Goal: Task Accomplishment & Management: Complete application form

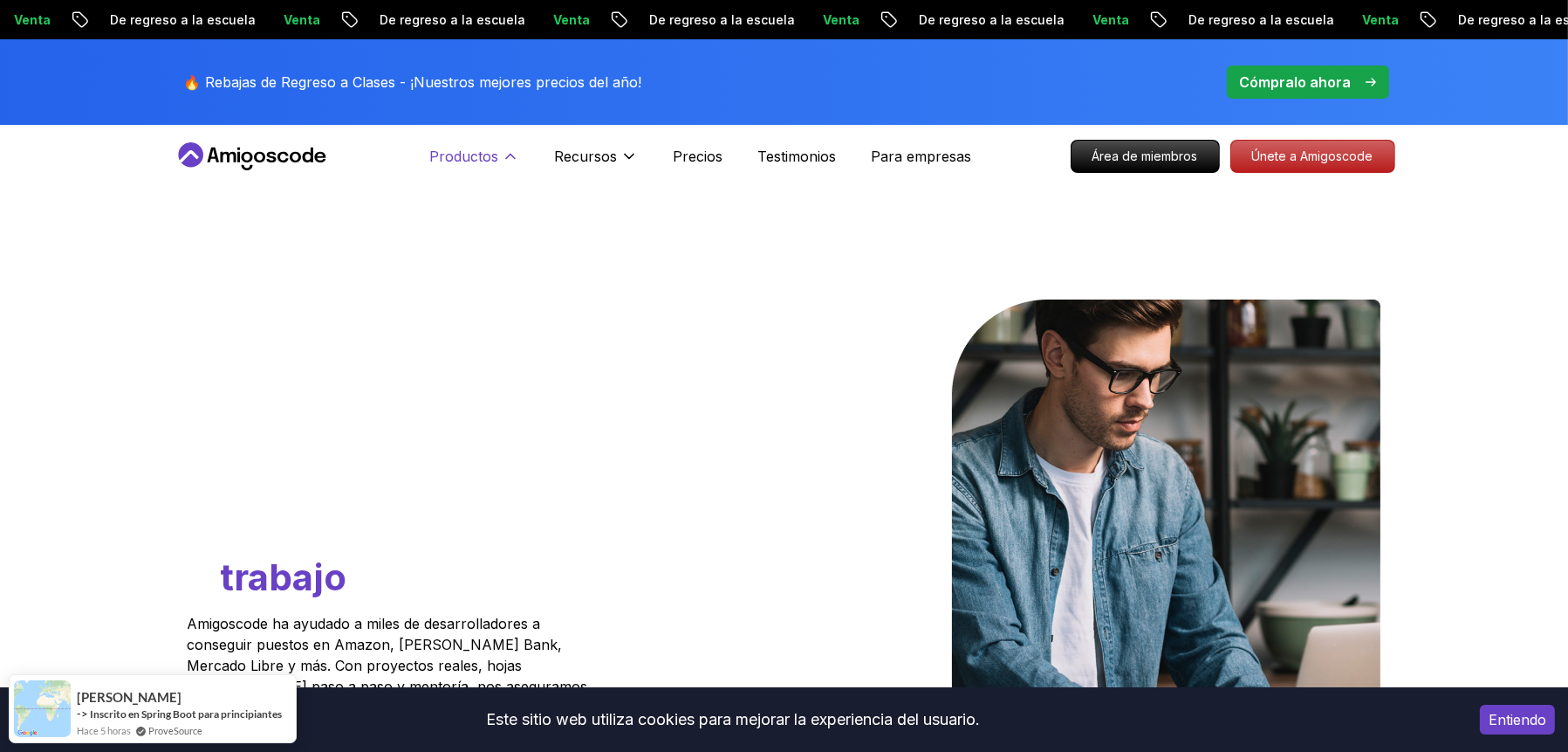
click at [505, 156] on icon at bounding box center [510, 156] width 18 height 18
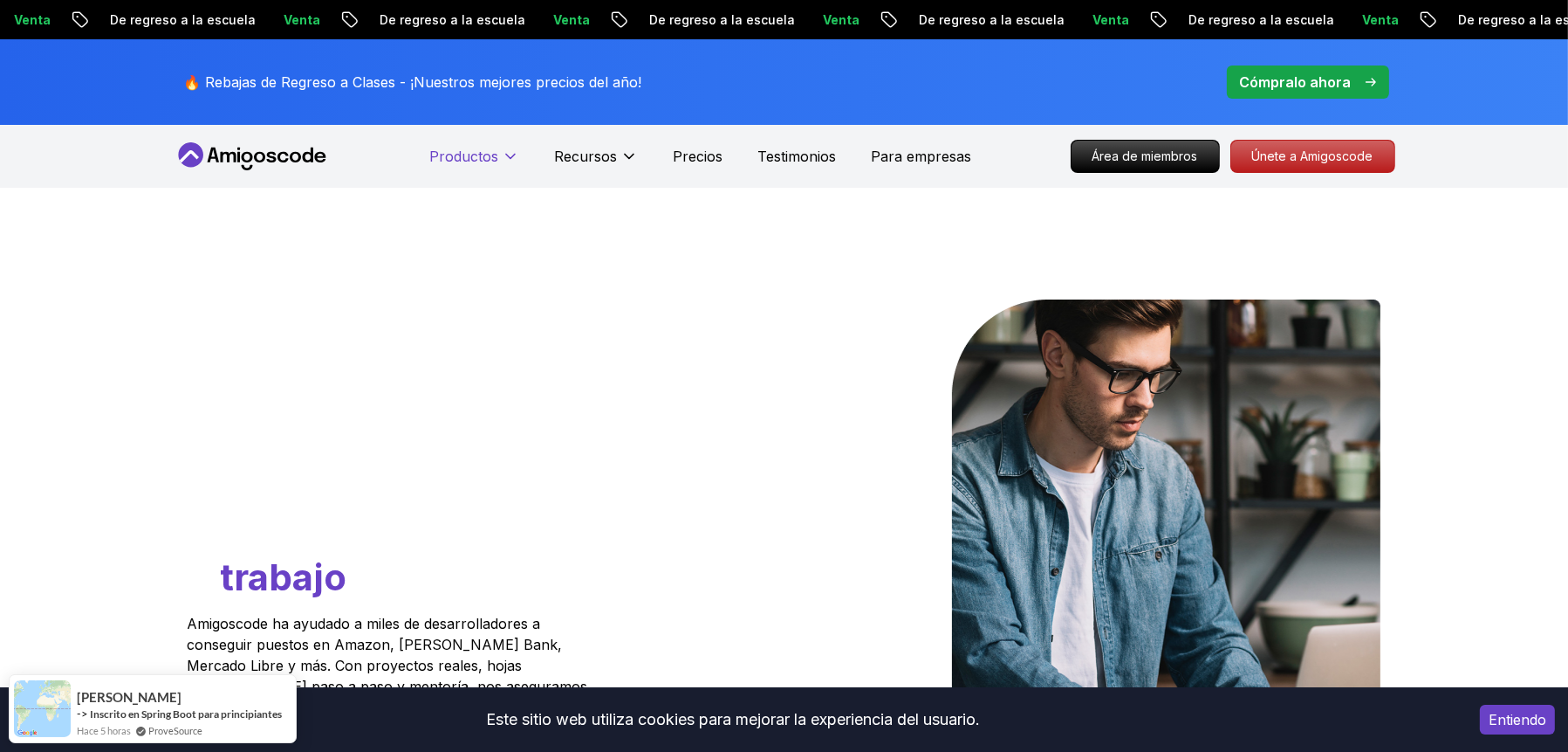
click at [505, 159] on icon at bounding box center [510, 156] width 18 height 18
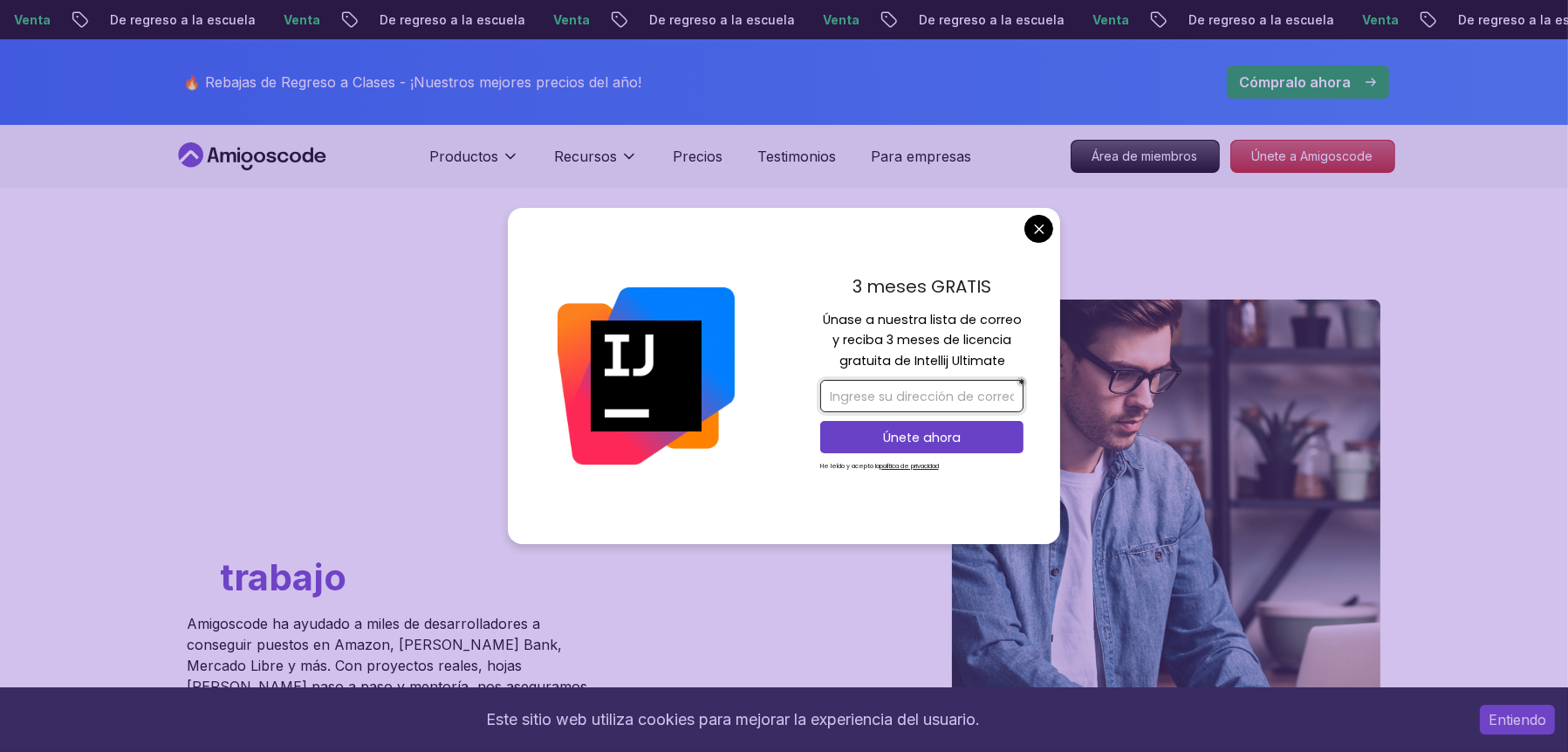
click at [880, 398] on input "email" at bounding box center [921, 396] width 203 height 32
type input "[EMAIL_ADDRESS][DOMAIN_NAME]"
click at [978, 432] on p "Únete ahora" at bounding box center [921, 437] width 165 height 18
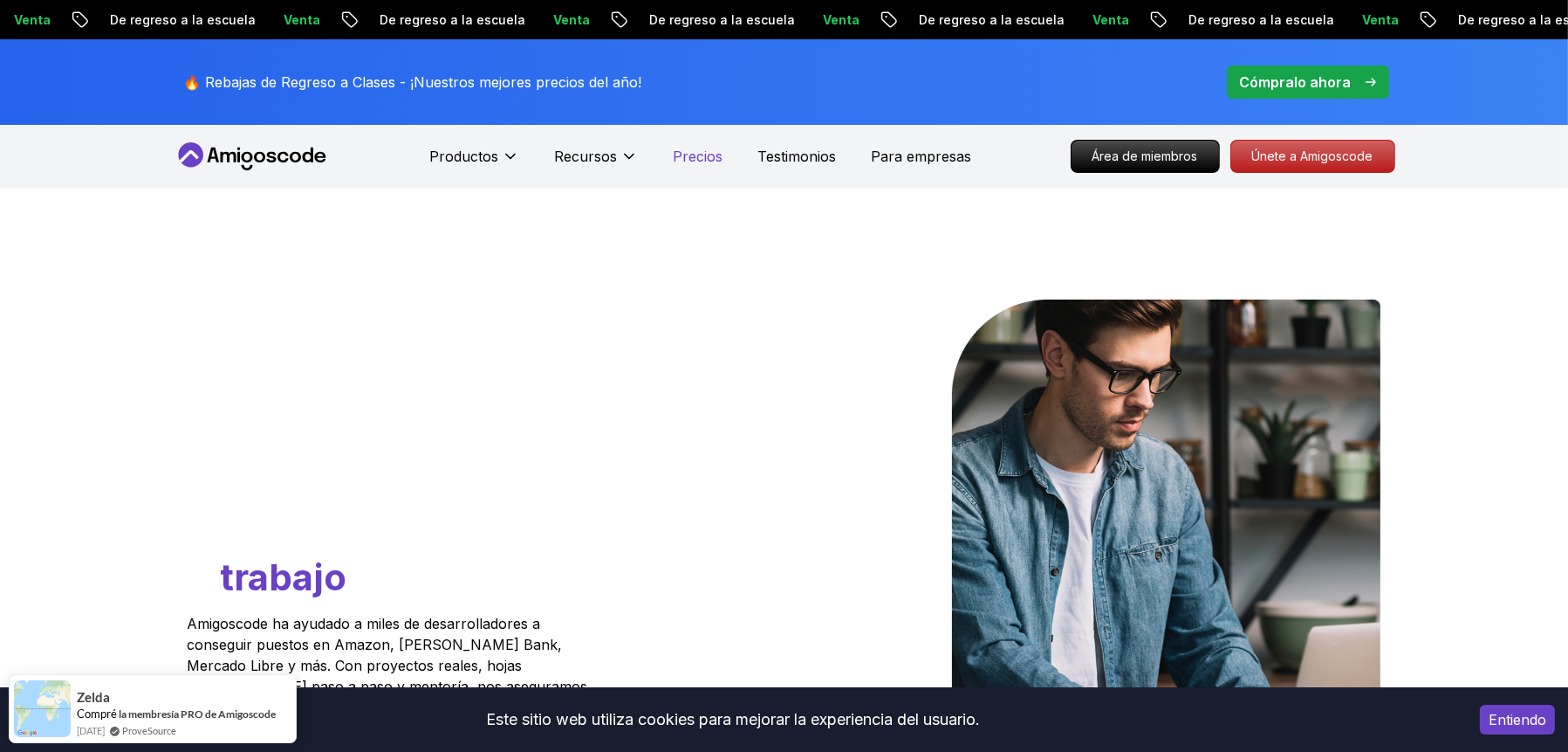
click at [703, 156] on font "Precios" at bounding box center [697, 156] width 50 height 18
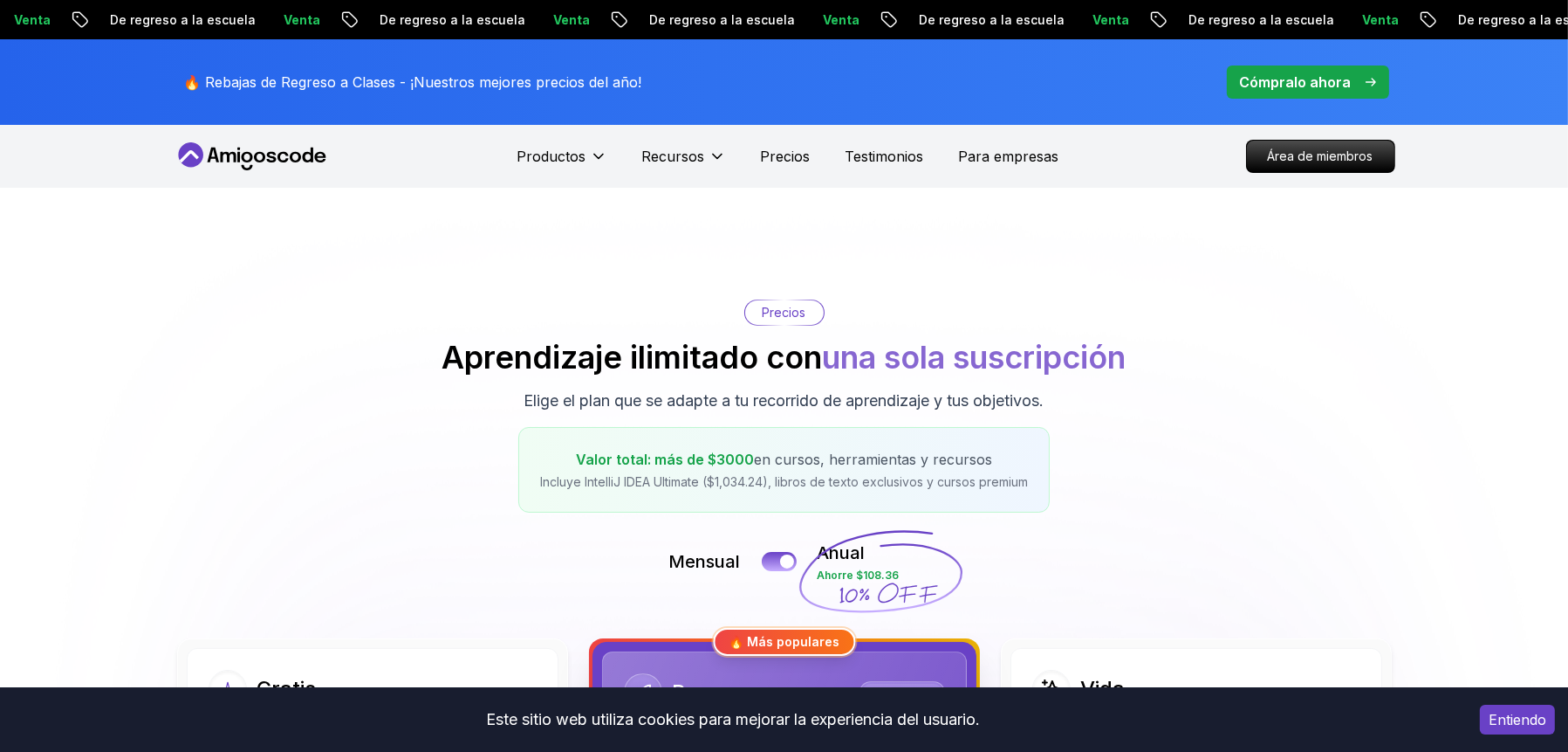
click at [279, 146] on icon at bounding box center [252, 156] width 157 height 28
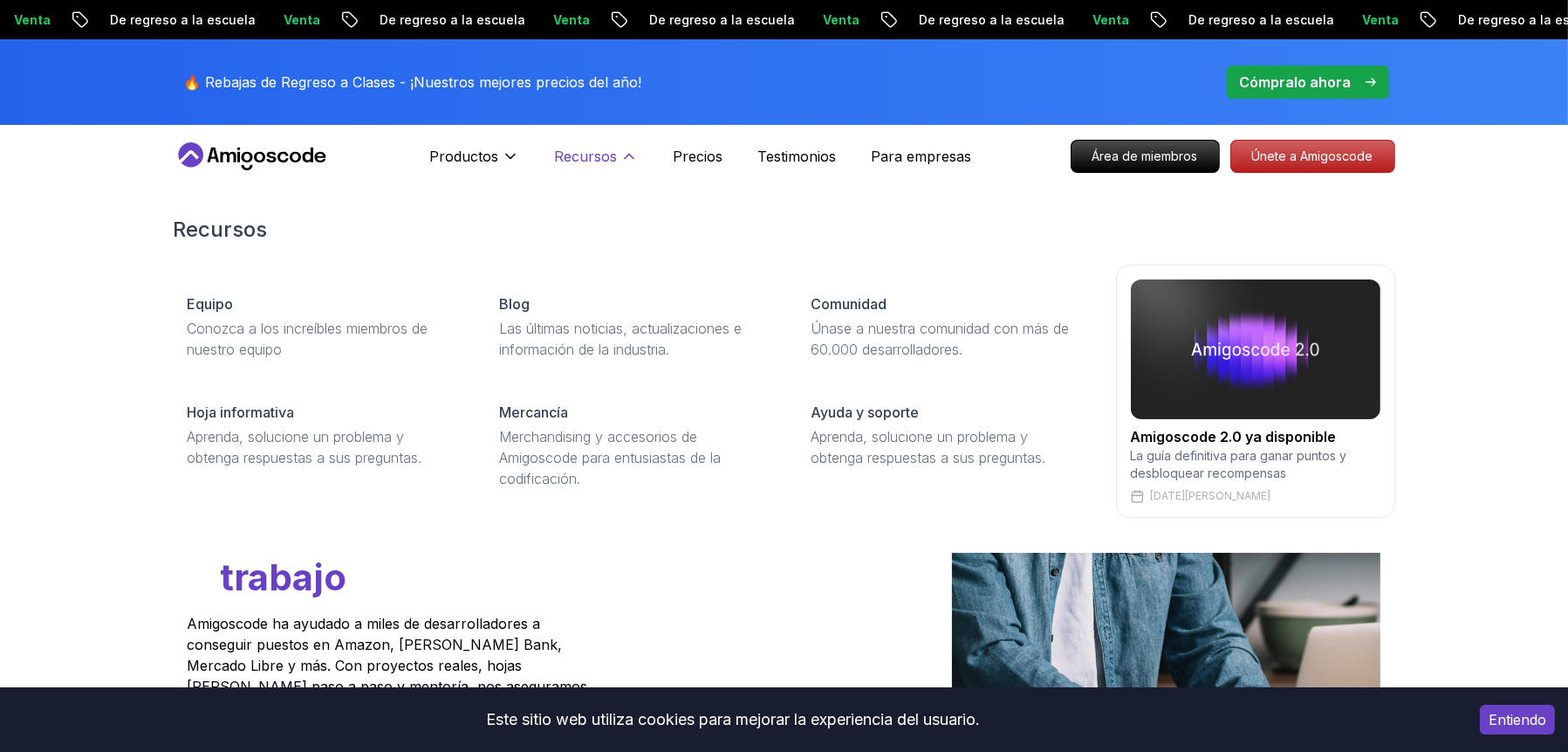
click at [594, 156] on font "Recursos" at bounding box center [586, 156] width 63 height 18
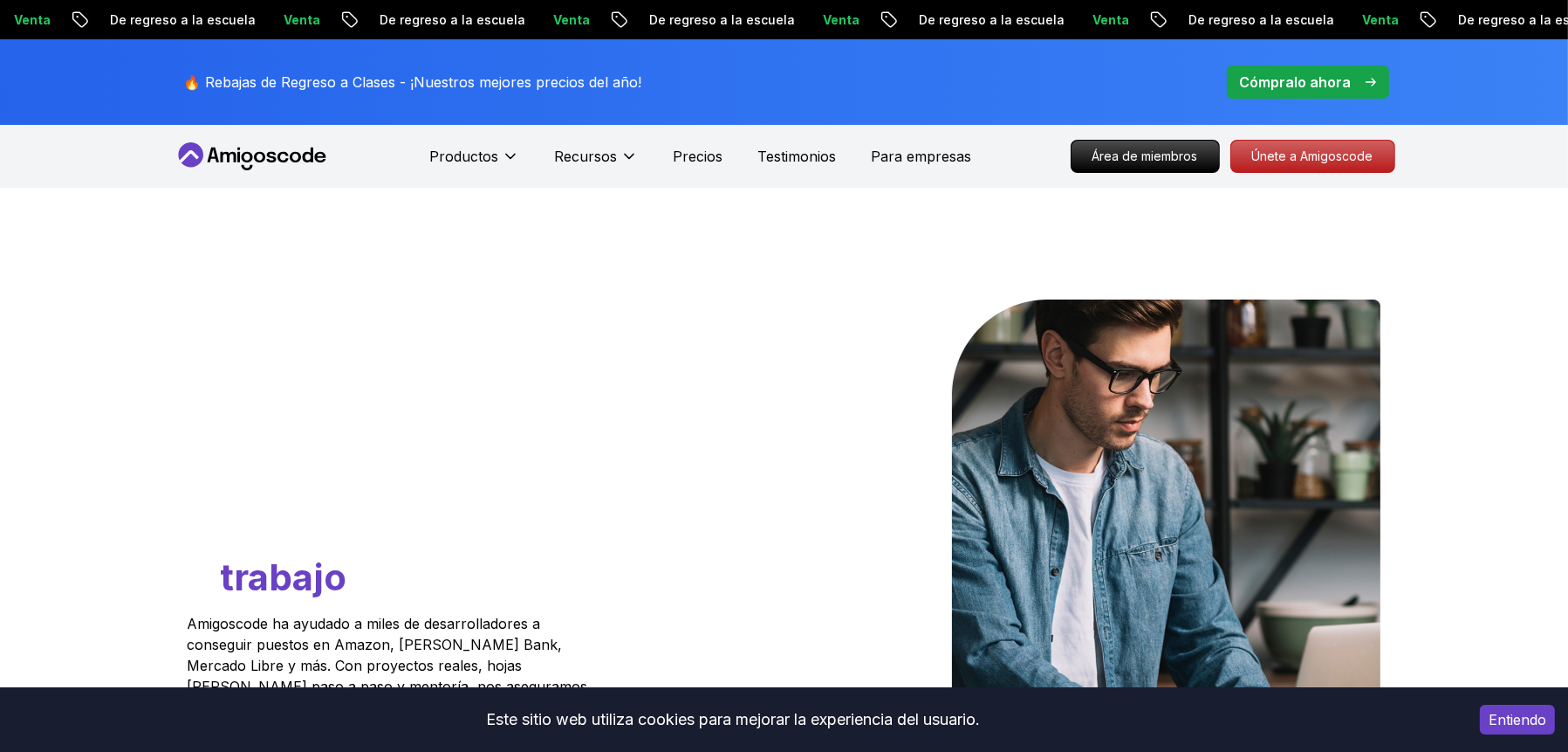
click at [299, 153] on icon at bounding box center [295, 157] width 11 height 10
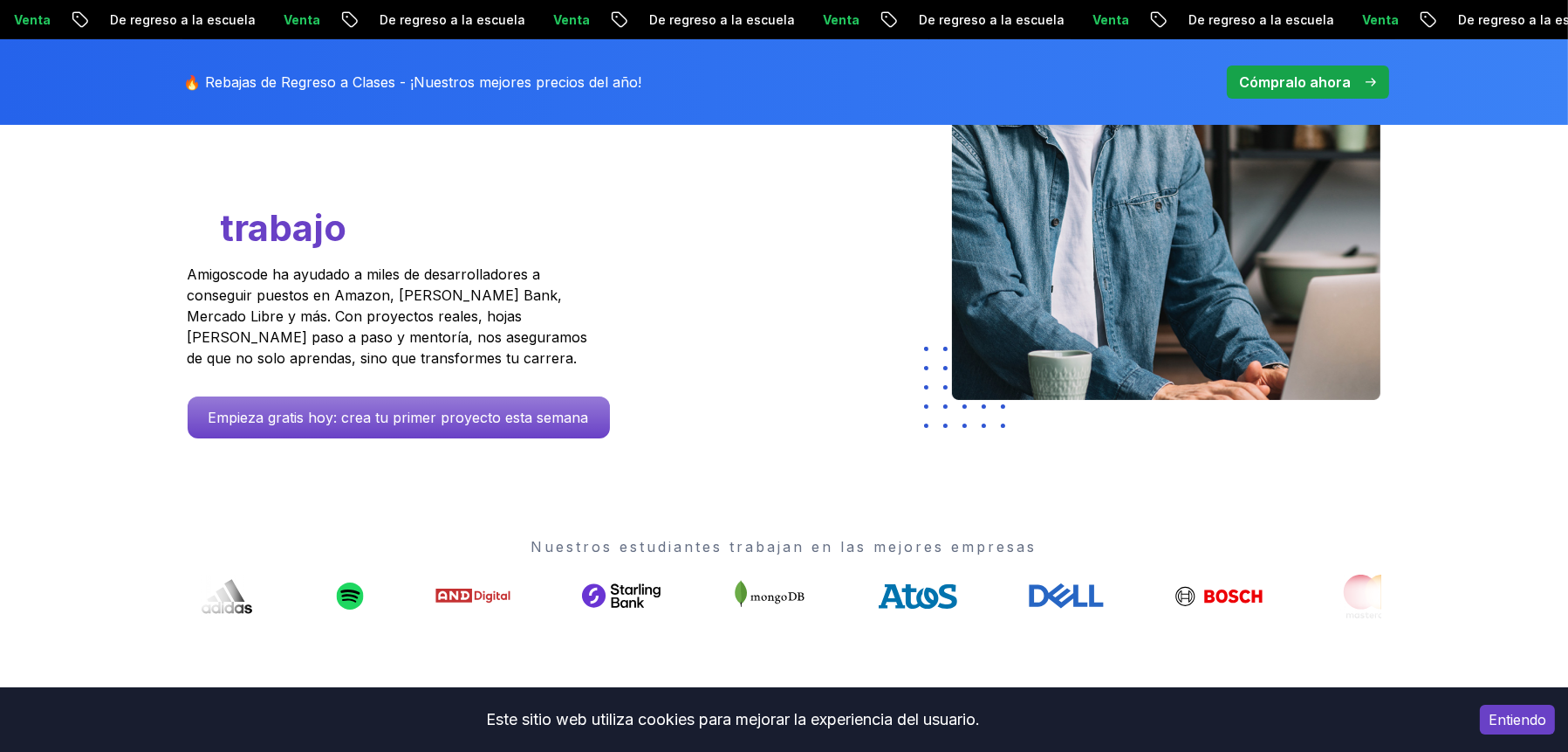
scroll to position [436, 0]
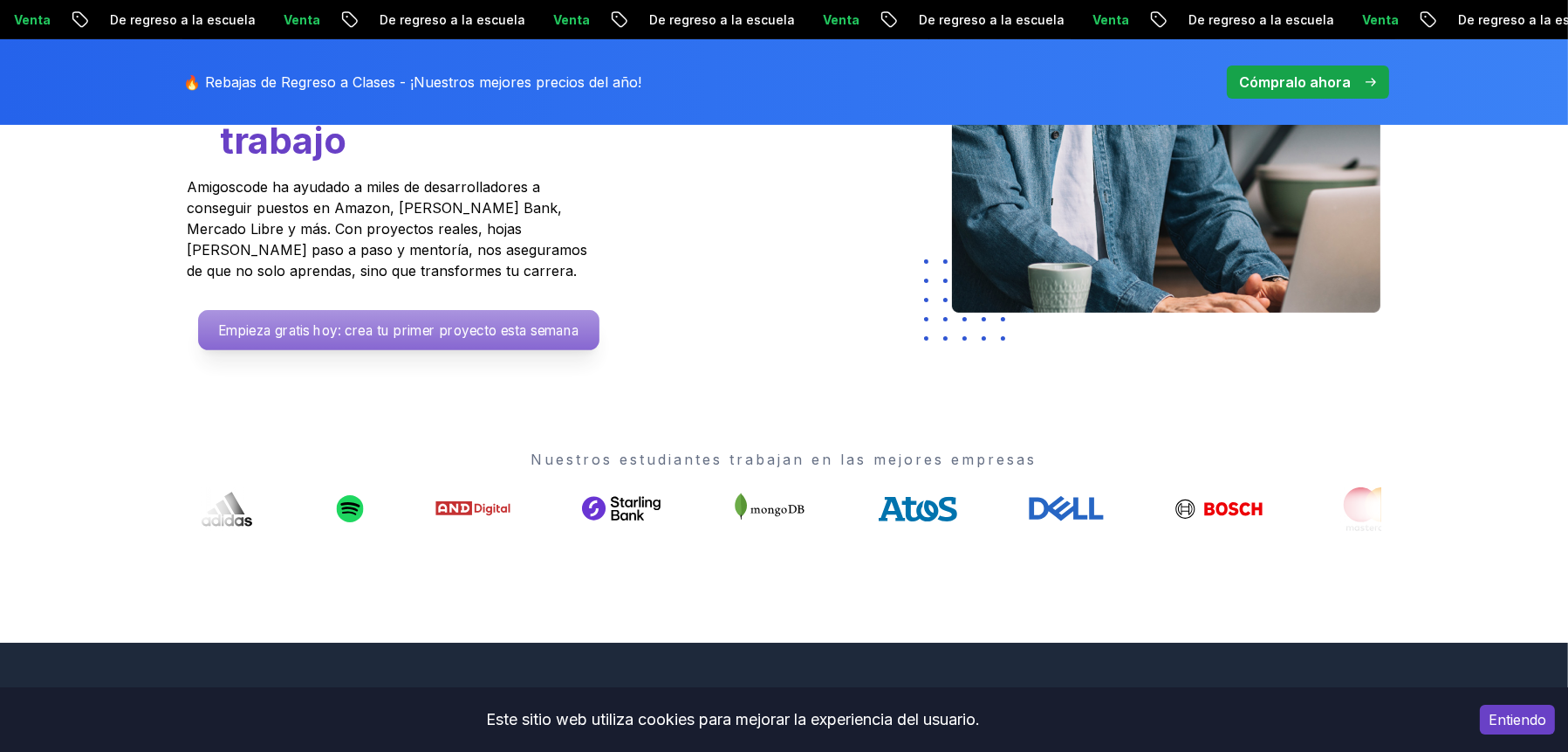
click at [397, 330] on font "Empieza gratis hoy: crea tu primer proyecto esta semana" at bounding box center [398, 329] width 362 height 17
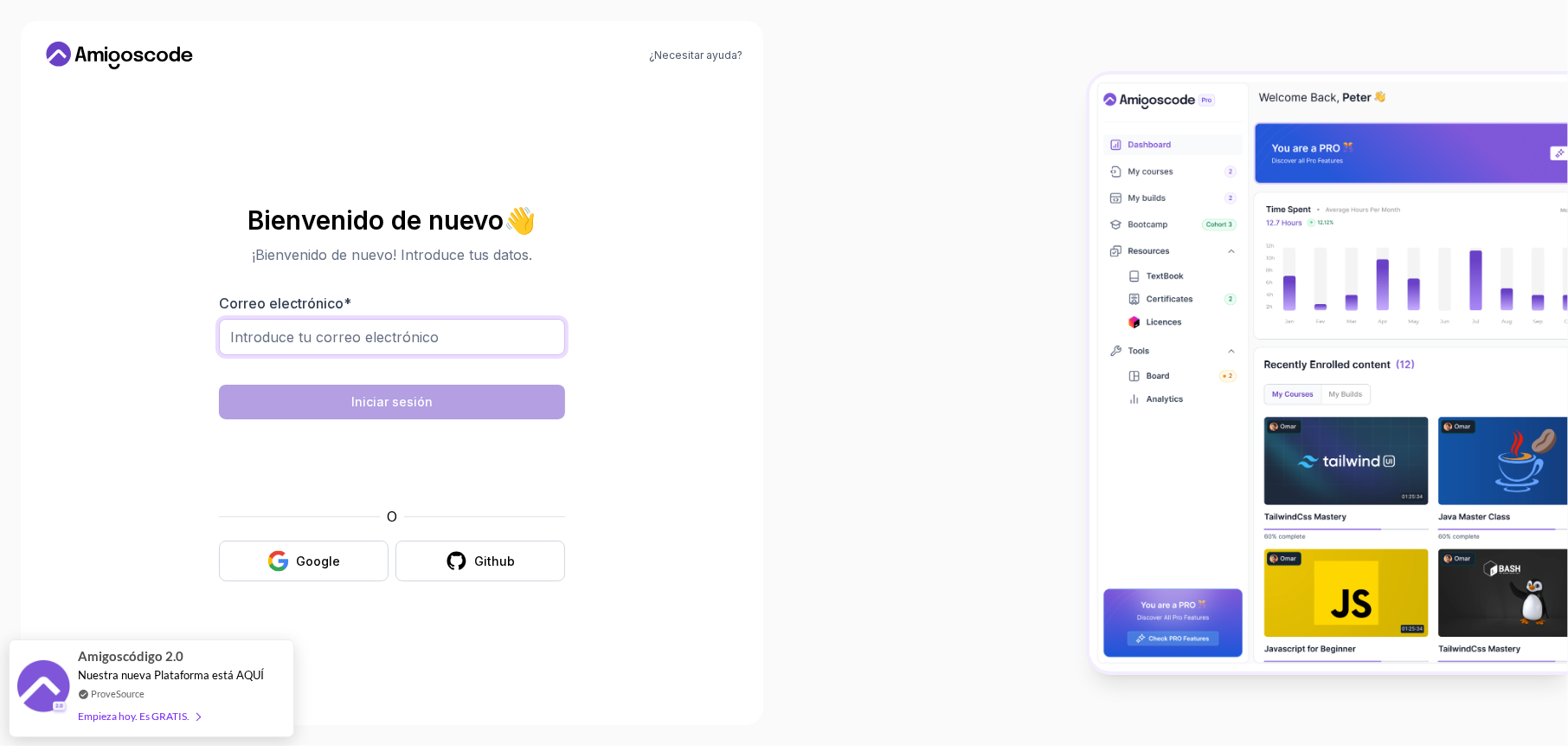
click at [400, 341] on input "Correo electrónico *" at bounding box center [392, 337] width 346 height 37
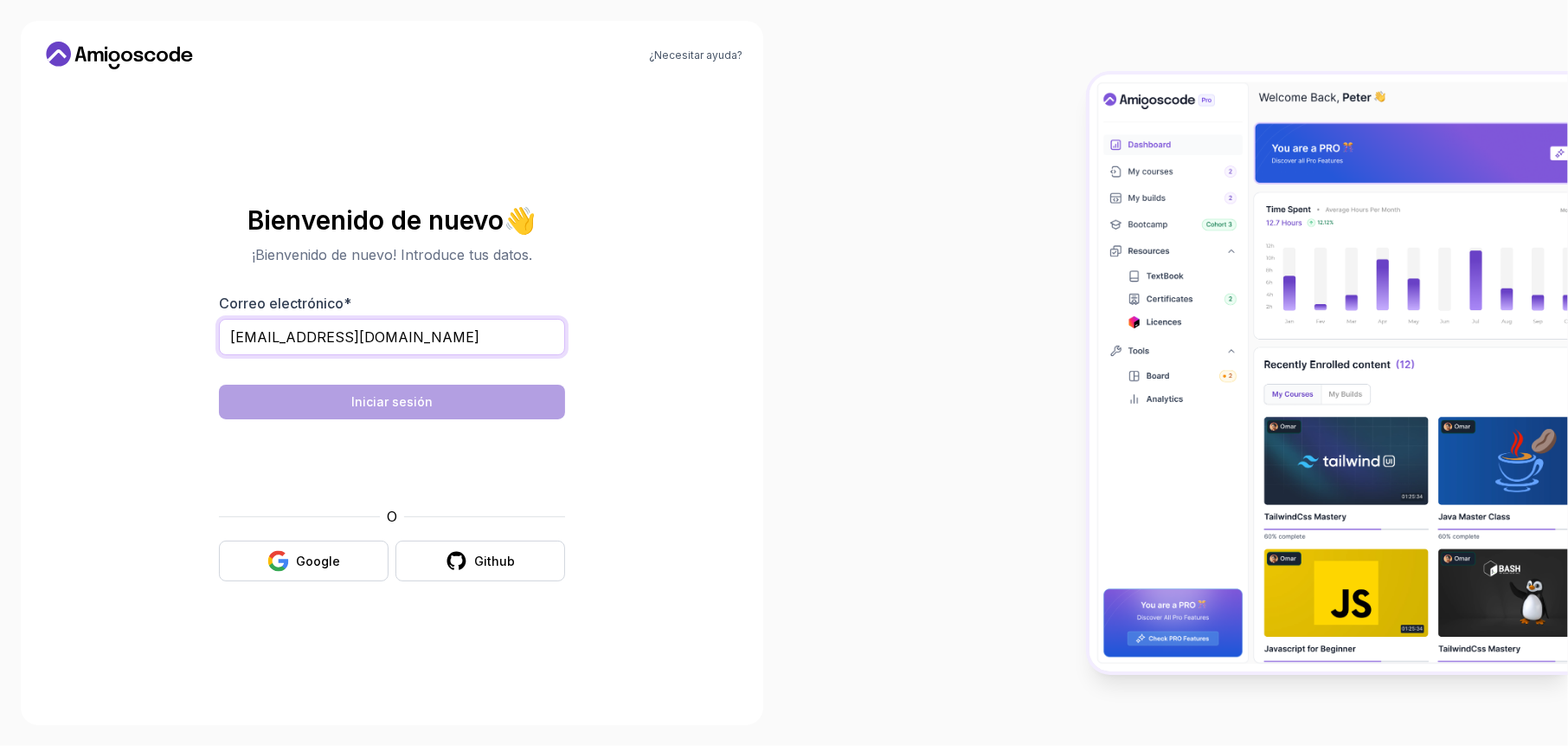
type input "[EMAIL_ADDRESS][DOMAIN_NAME]"
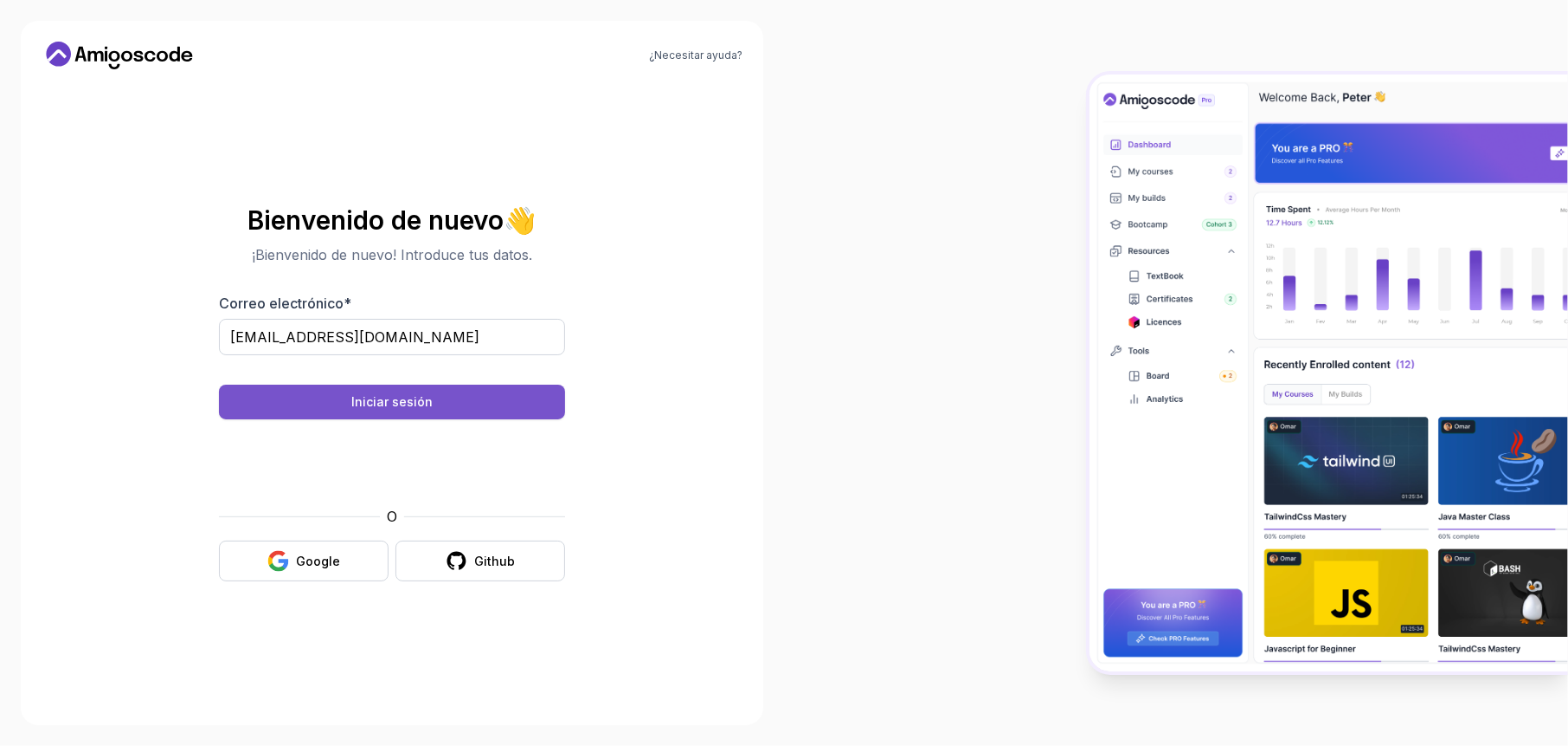
click at [468, 400] on button "Iniciar sesión" at bounding box center [392, 402] width 346 height 35
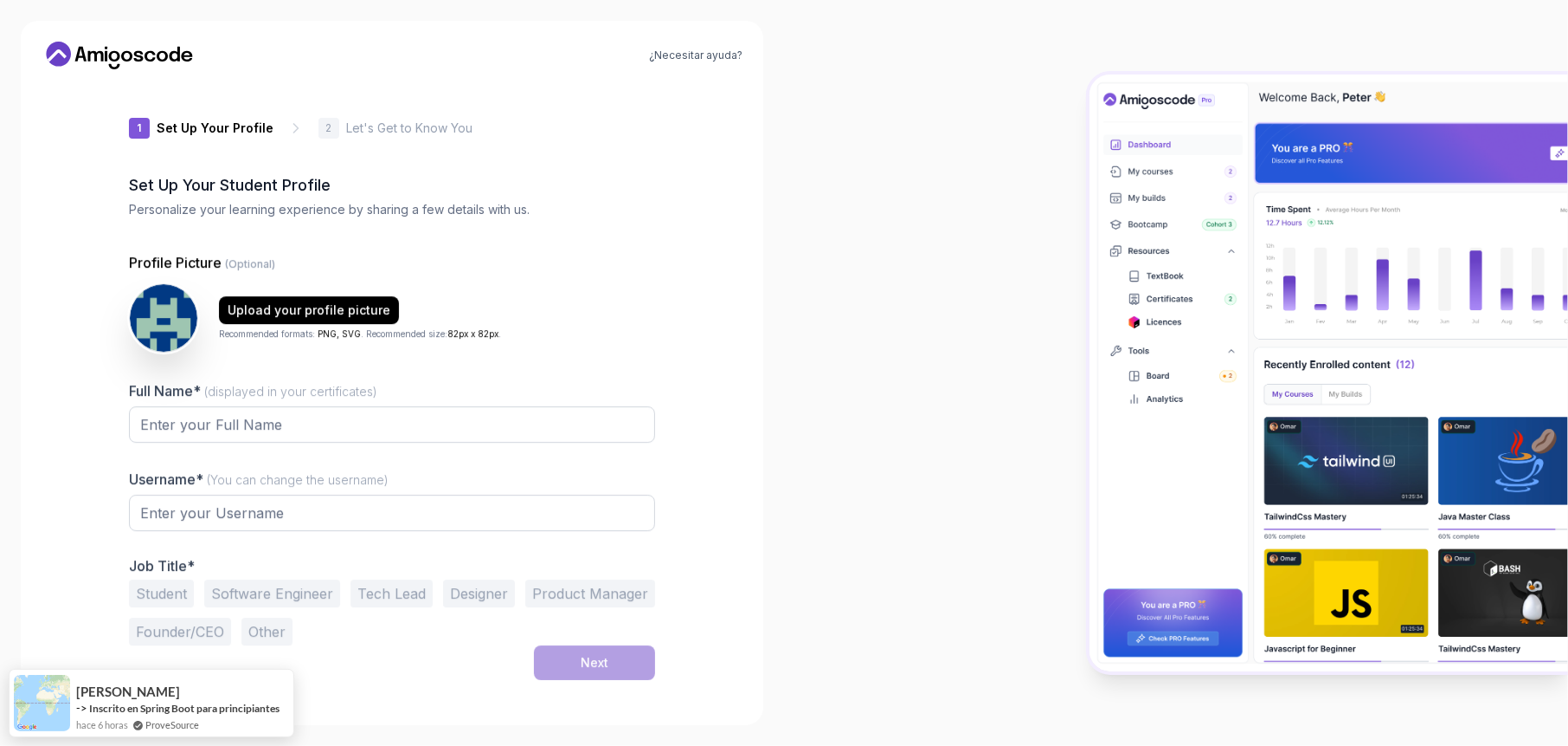
type input "jollyorcac35c5"
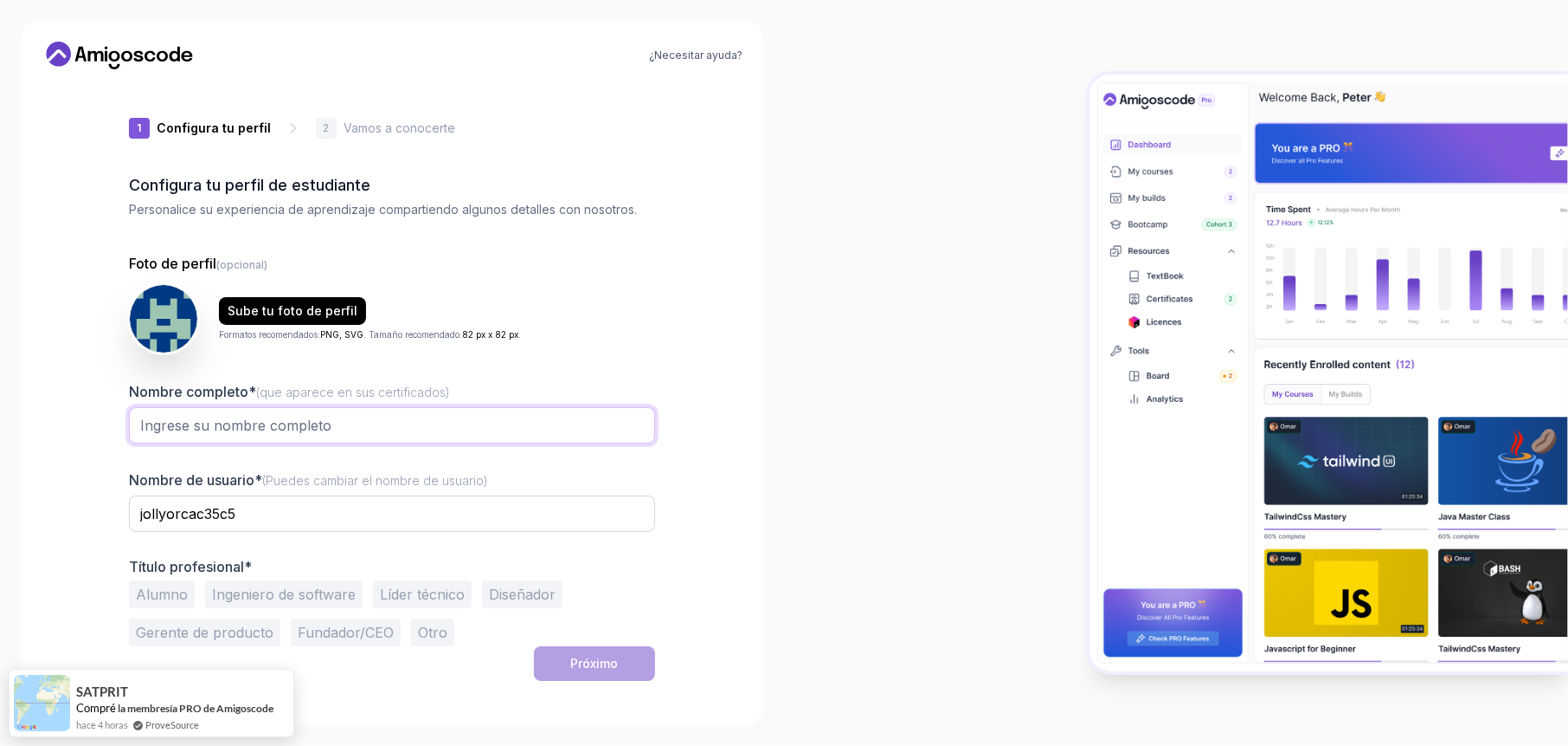
click at [301, 427] on input "Nombre completo* (que aparece en sus certificados)" at bounding box center [392, 426] width 526 height 37
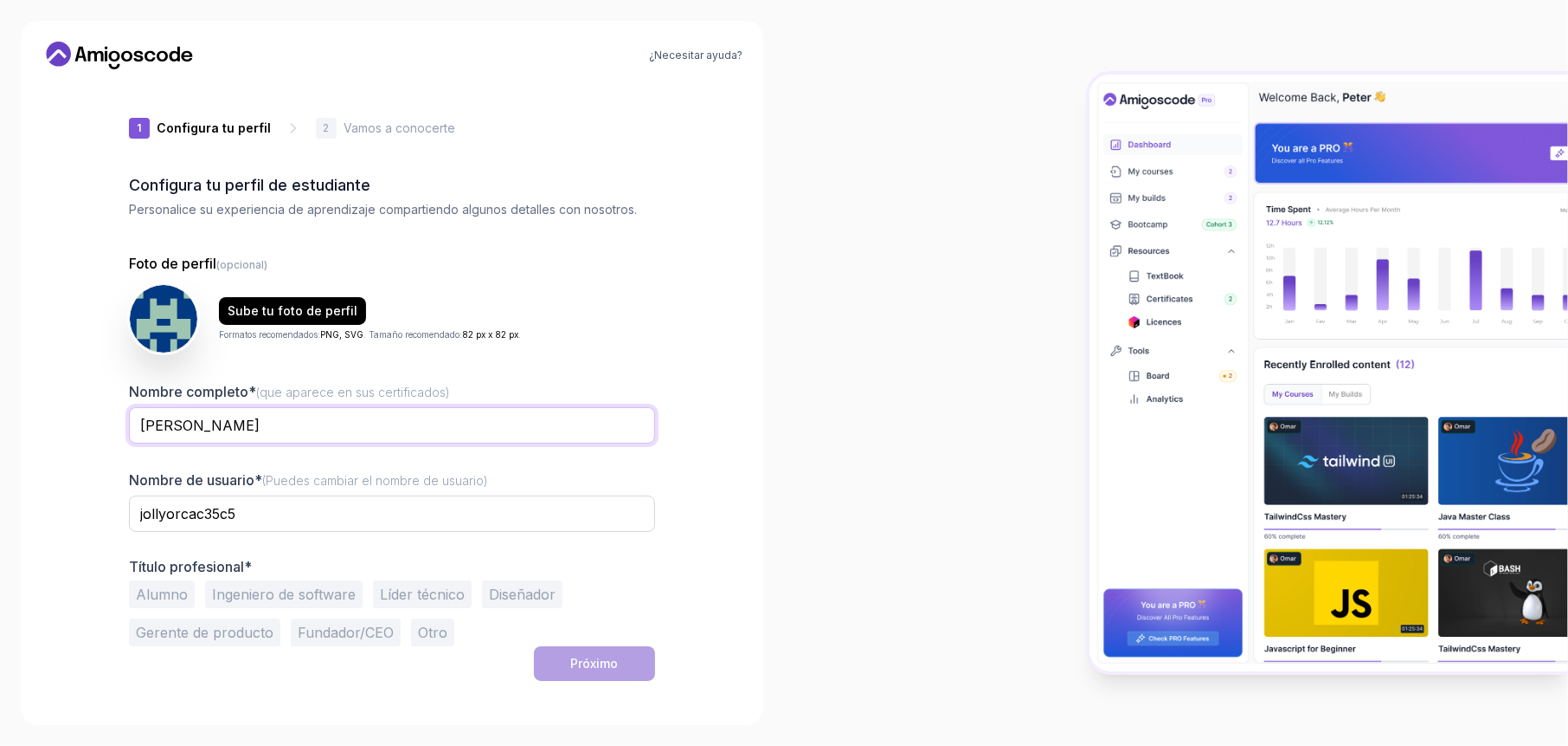
type input "Fidel Silva"
drag, startPoint x: 296, startPoint y: 510, endPoint x: 102, endPoint y: 515, distance: 194.1
click at [102, 515] on div "1 Configura tu perfil 1 Configura tu perfil 2 Vamos a conocerte Configura tu pe…" at bounding box center [392, 394] width 582 height 621
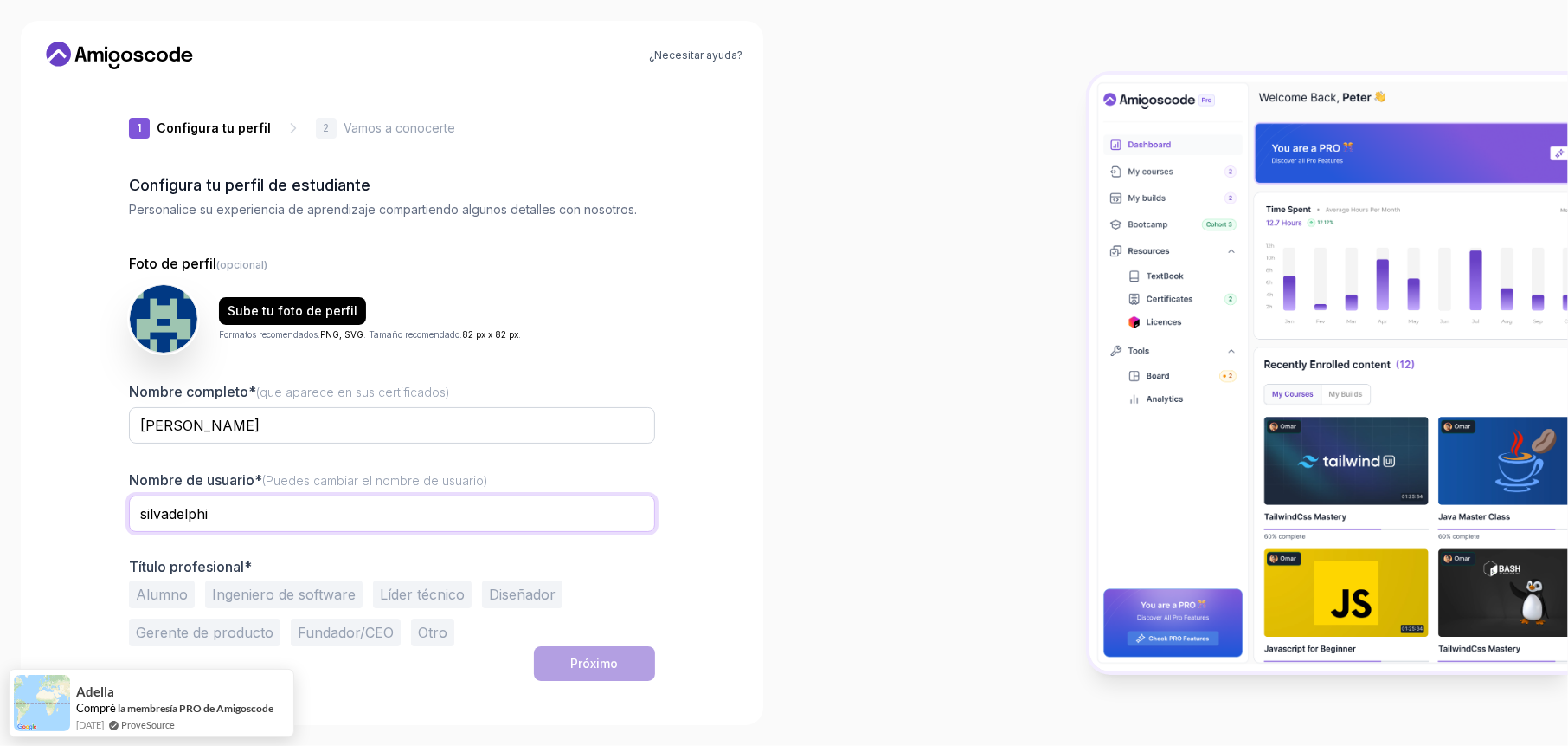
type input "silvadelphi"
click at [428, 629] on font "Otro" at bounding box center [433, 632] width 29 height 17
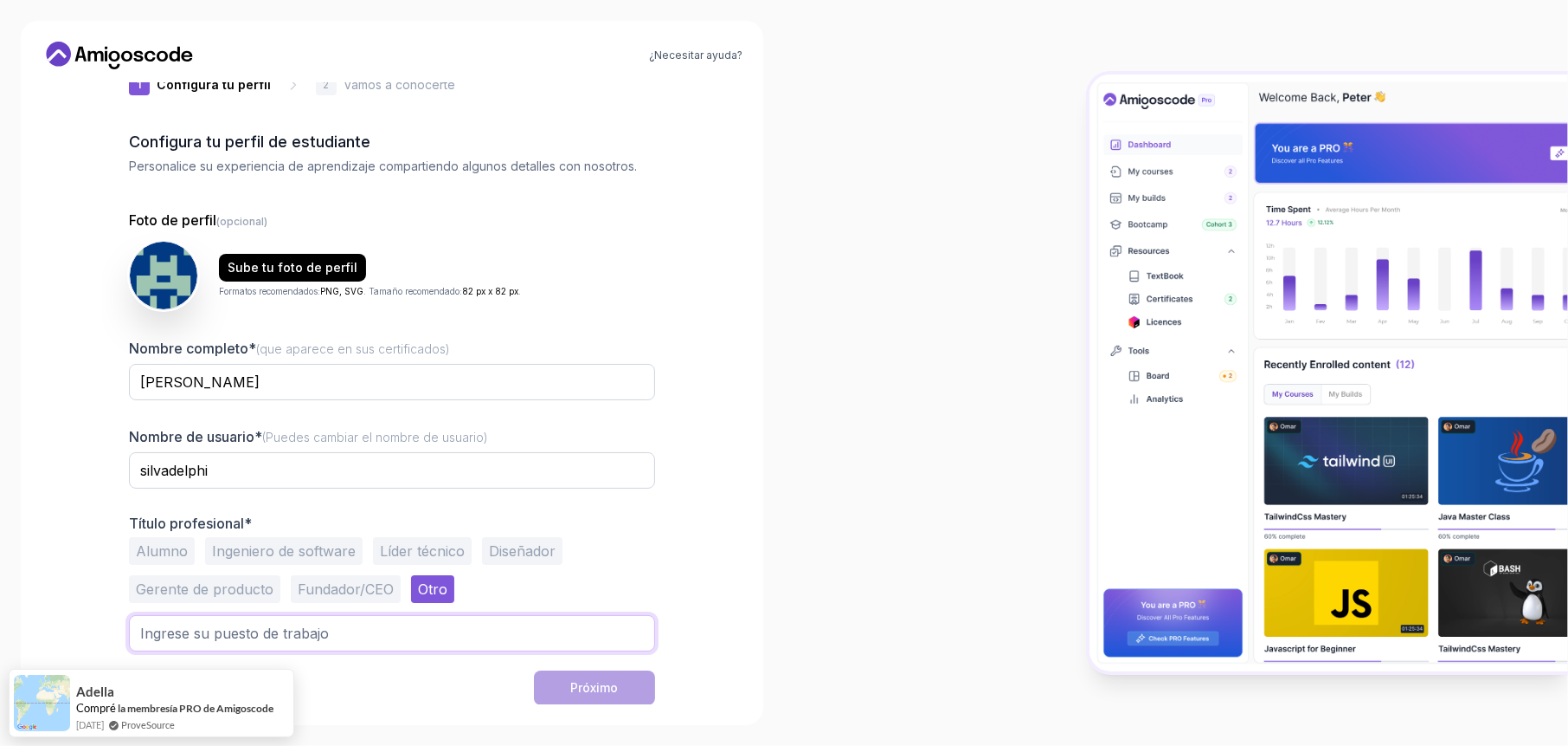
click at [361, 639] on input "text" at bounding box center [392, 633] width 526 height 37
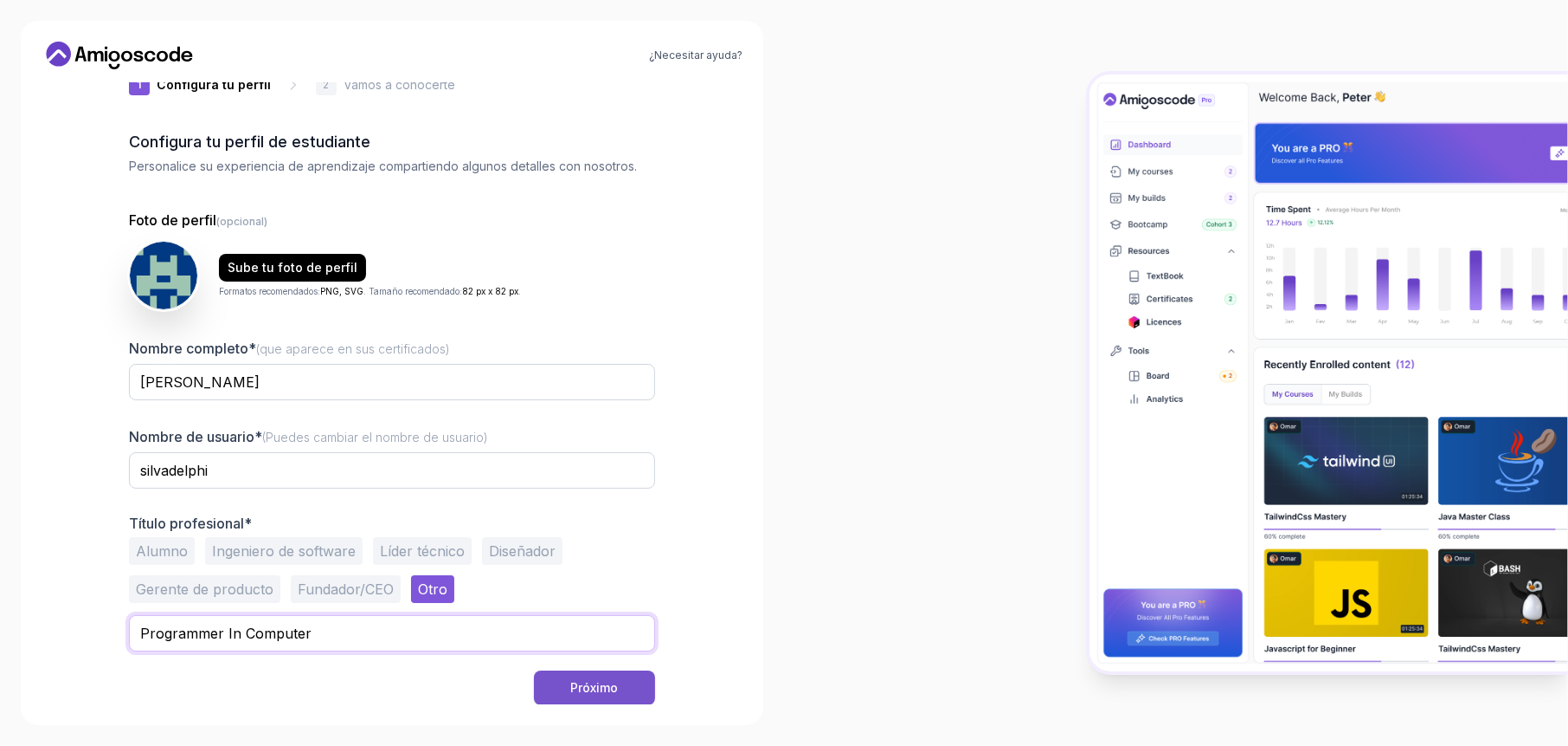
type input "Programmer In Computer"
click at [577, 682] on font "Próximo" at bounding box center [595, 687] width 48 height 15
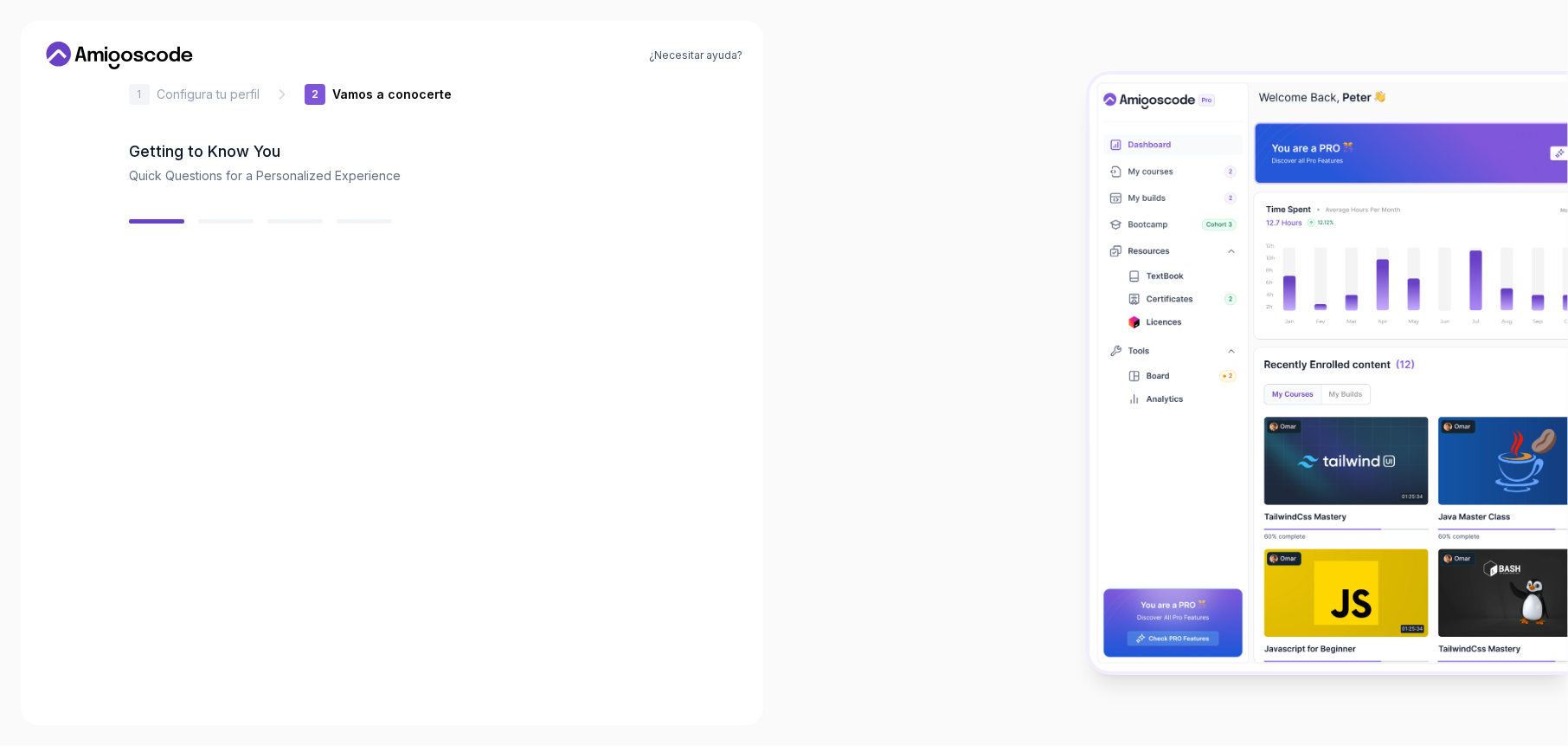
scroll to position [30, 0]
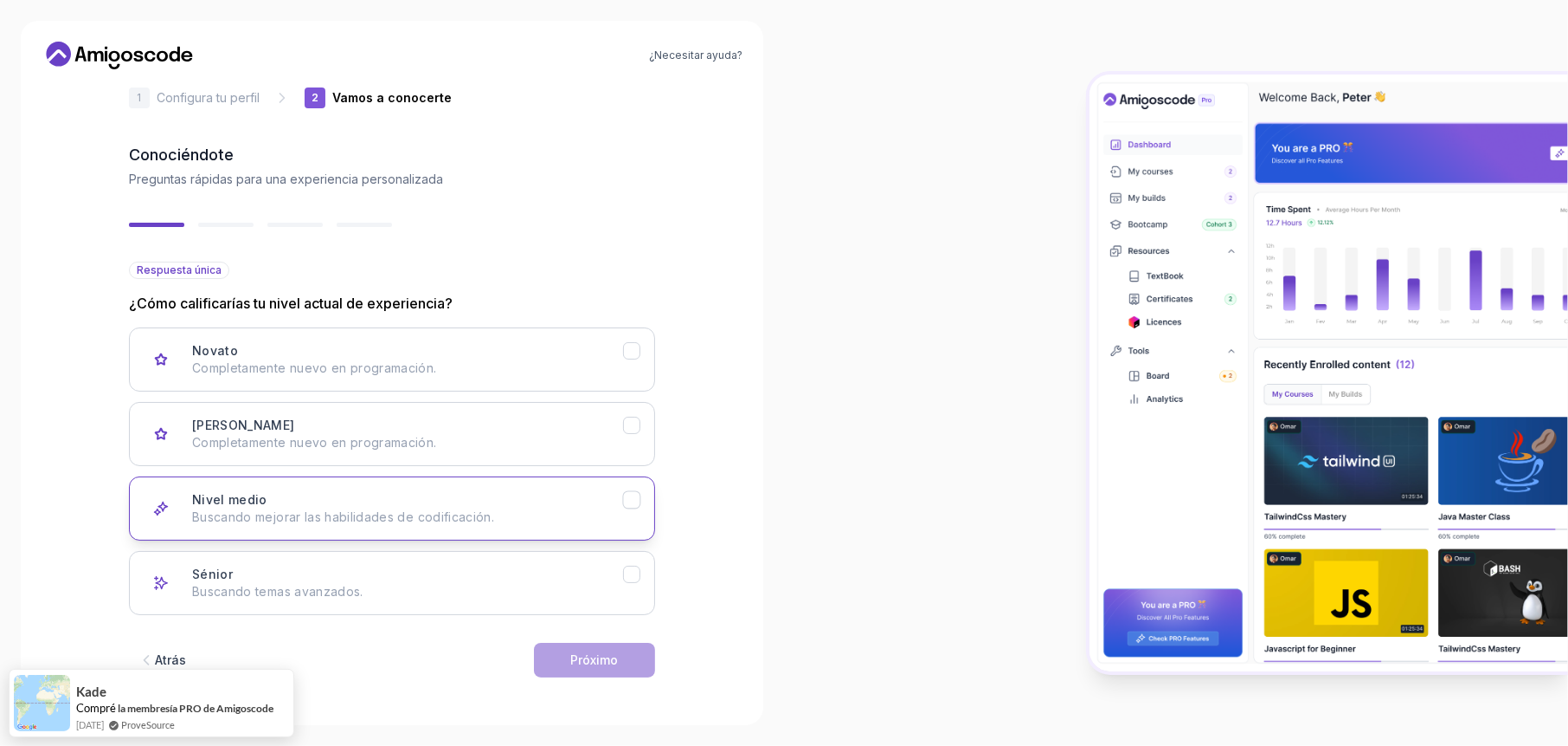
click at [333, 502] on div "Nivel medio Buscando mejorar las habilidades de codificación." at bounding box center [407, 508] width 431 height 35
click at [629, 656] on button "Próximo" at bounding box center [595, 660] width 121 height 35
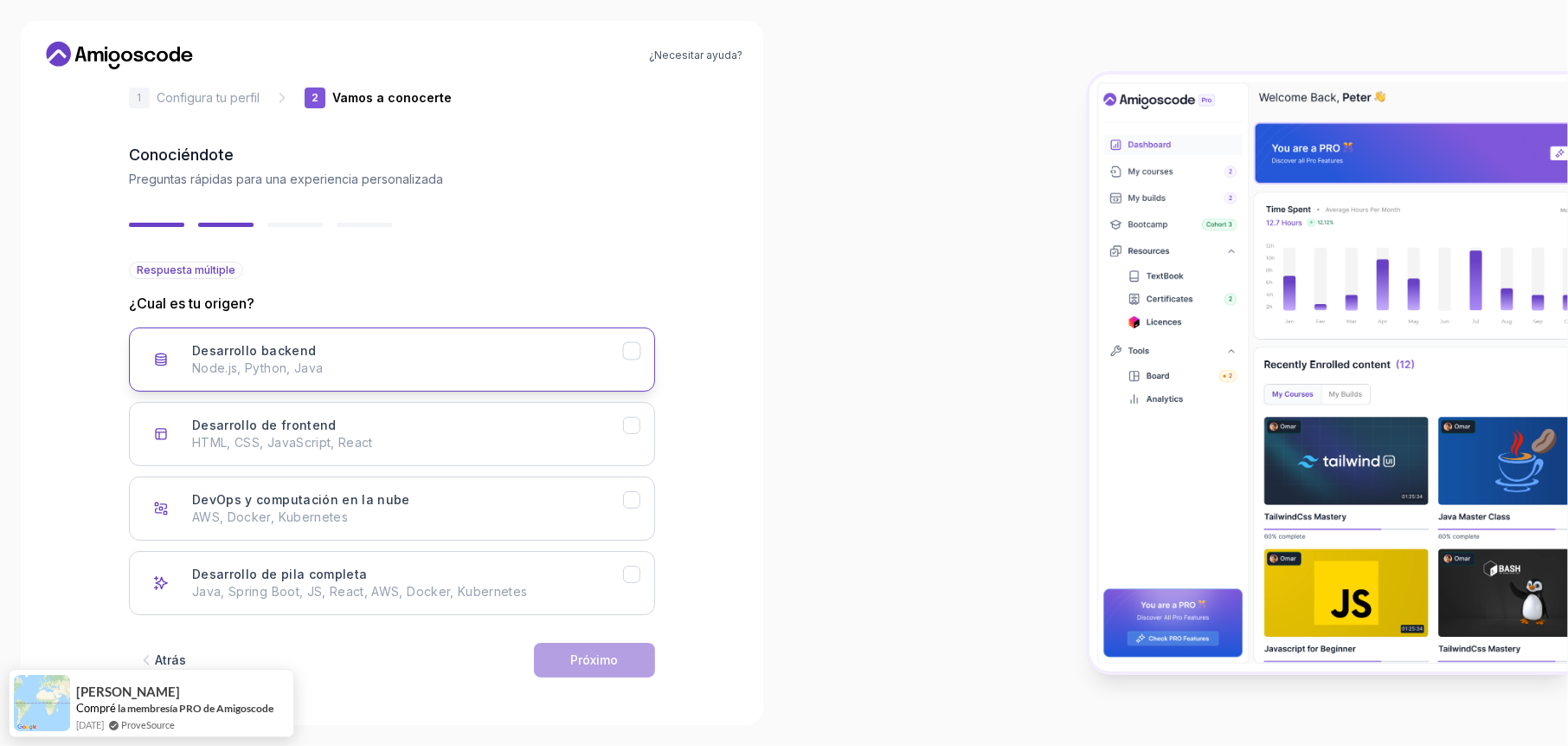
click at [634, 351] on icon "Desarrollo backend" at bounding box center [632, 351] width 16 height 16
click at [629, 427] on icon "Desarrollo de frontend" at bounding box center [631, 426] width 9 height 7
click at [628, 499] on icon "DevOps y computación en la nube" at bounding box center [632, 500] width 16 height 16
click at [605, 660] on font "Próximo" at bounding box center [595, 659] width 48 height 15
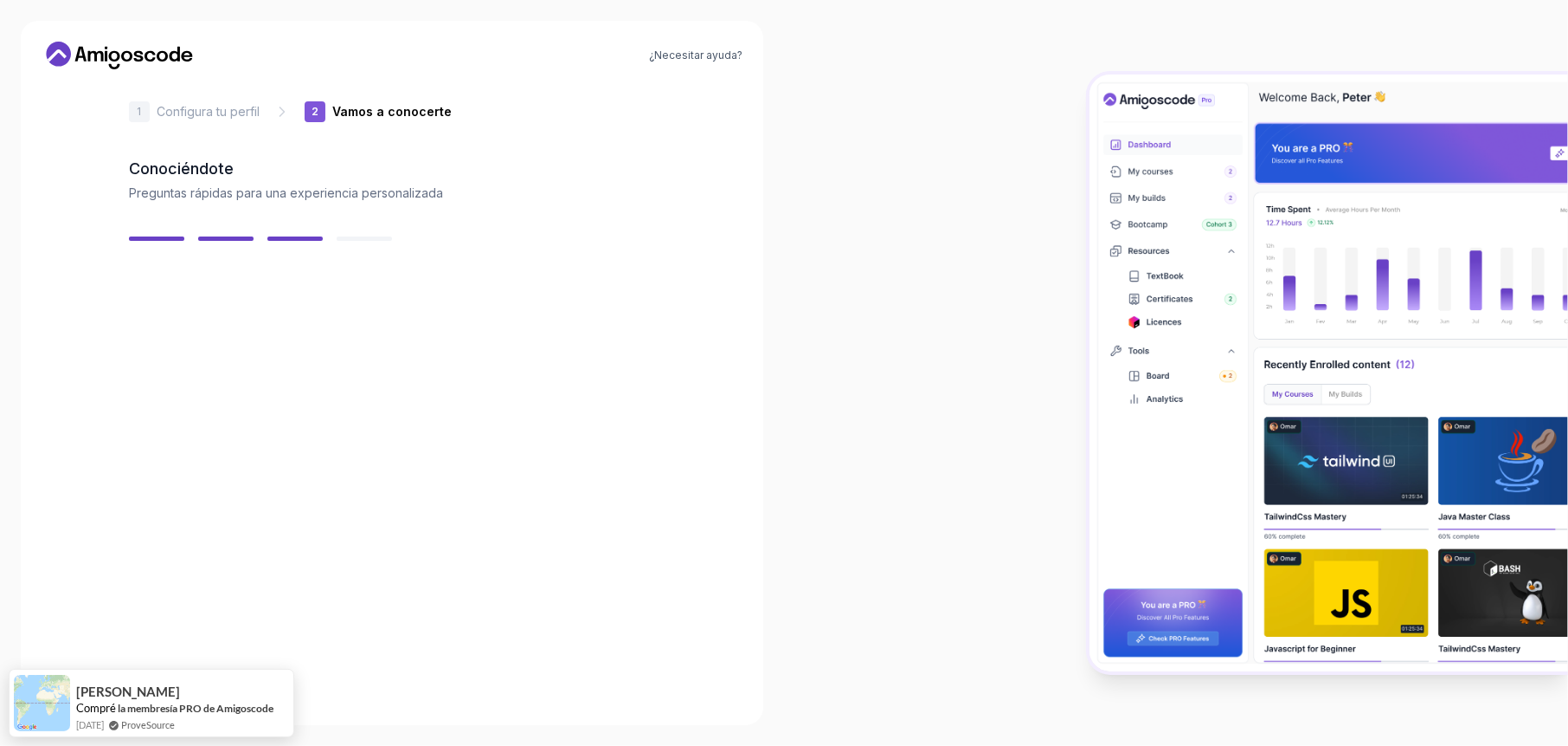
scroll to position [10, 0]
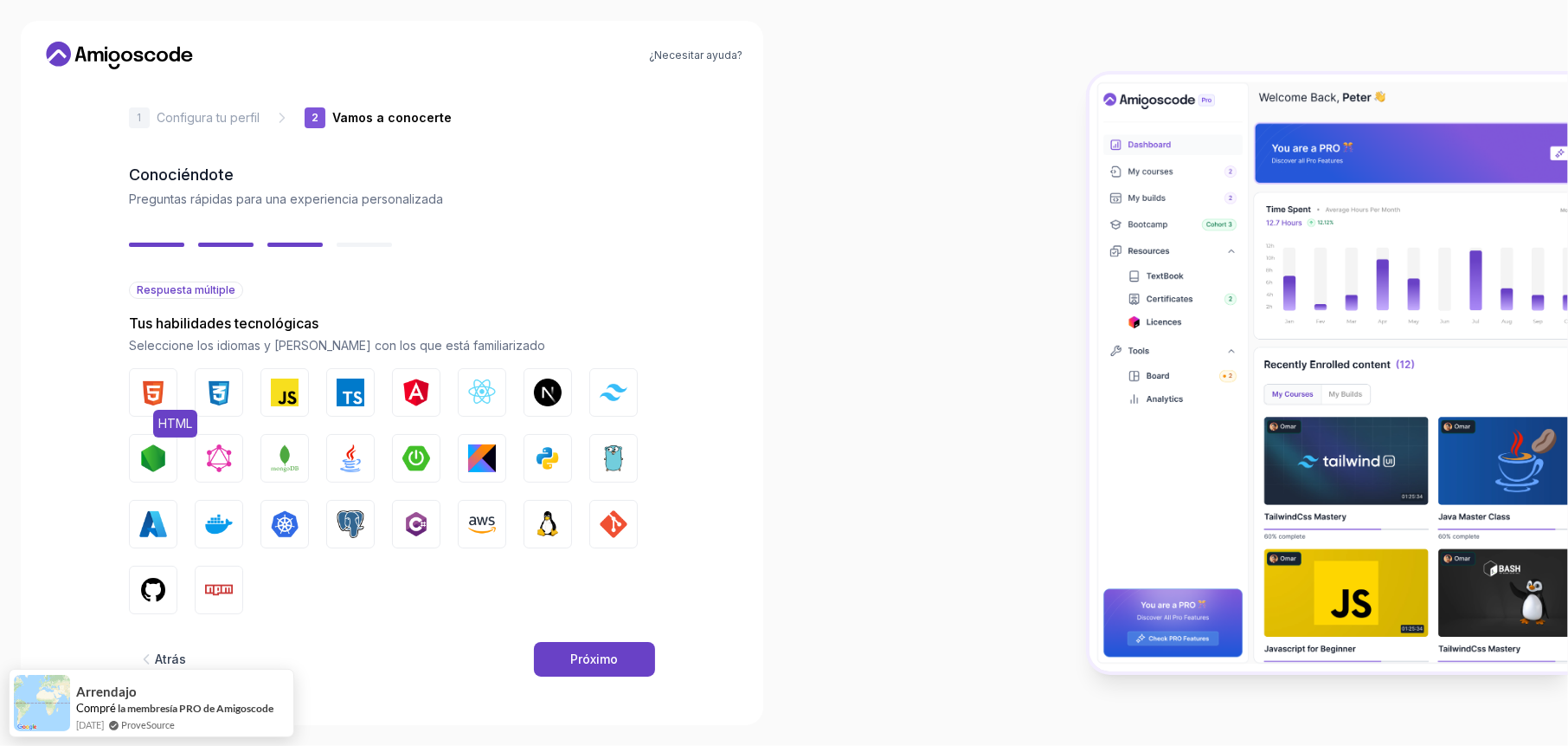
click at [164, 392] on img "button" at bounding box center [153, 392] width 27 height 27
click at [230, 395] on img "button" at bounding box center [219, 392] width 27 height 27
click at [271, 387] on img "button" at bounding box center [285, 392] width 27 height 27
click at [336, 394] on button "Mecanografiado" at bounding box center [350, 392] width 48 height 49
click at [415, 386] on img "button" at bounding box center [416, 392] width 27 height 27
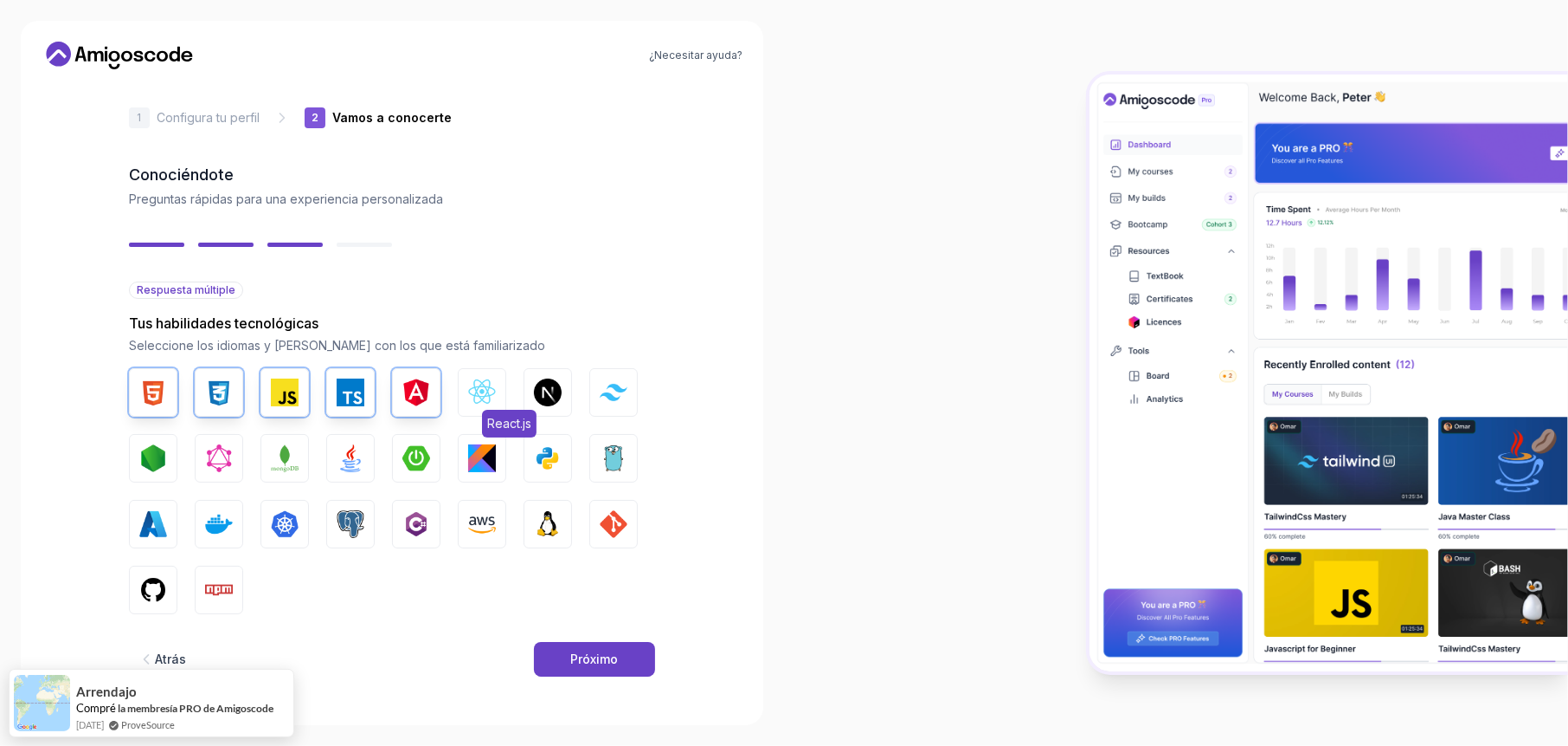
click at [473, 393] on img "button" at bounding box center [482, 392] width 27 height 27
click at [156, 454] on img "button" at bounding box center [153, 458] width 27 height 27
click at [206, 521] on img "button" at bounding box center [219, 524] width 27 height 27
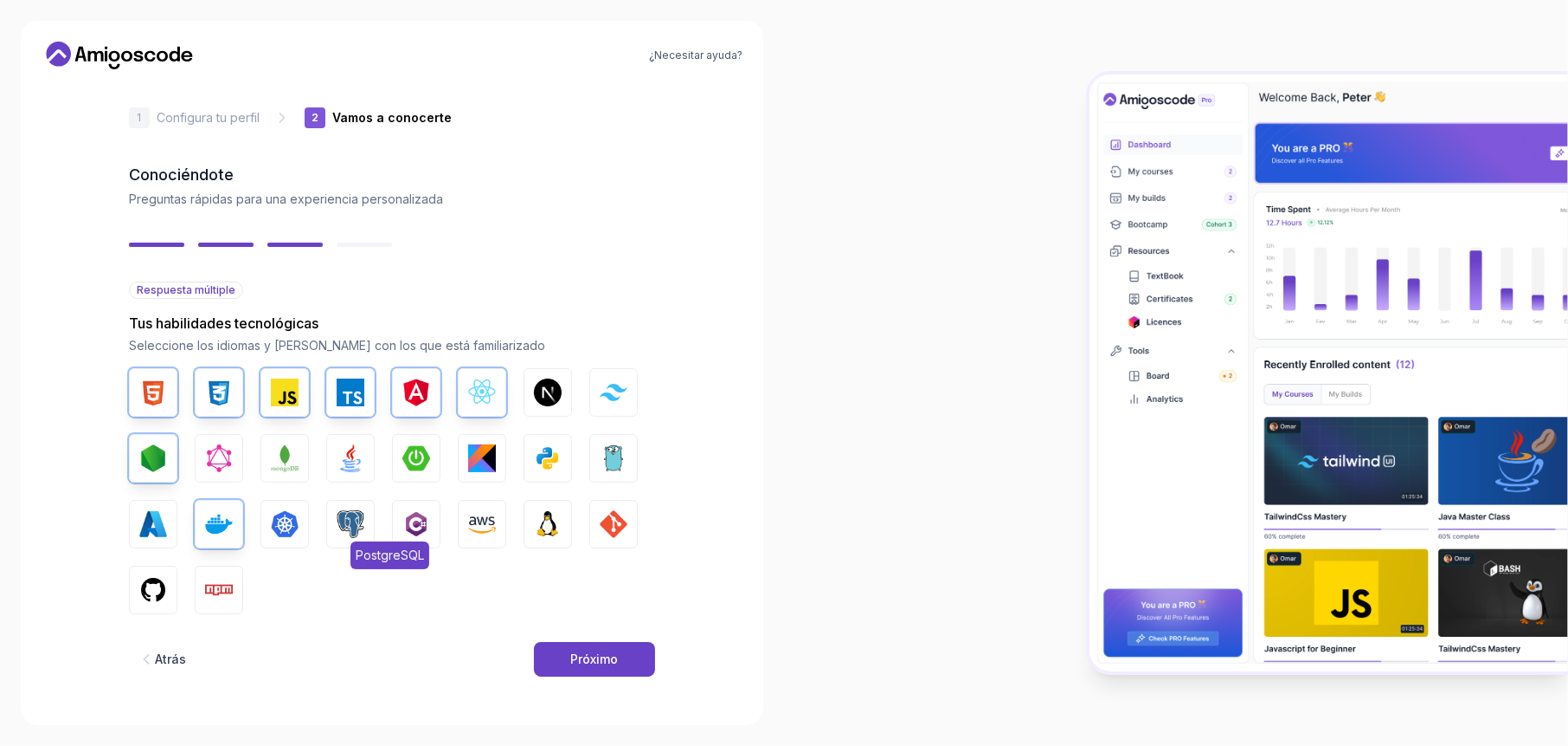
click at [349, 519] on img "button" at bounding box center [350, 524] width 27 height 27
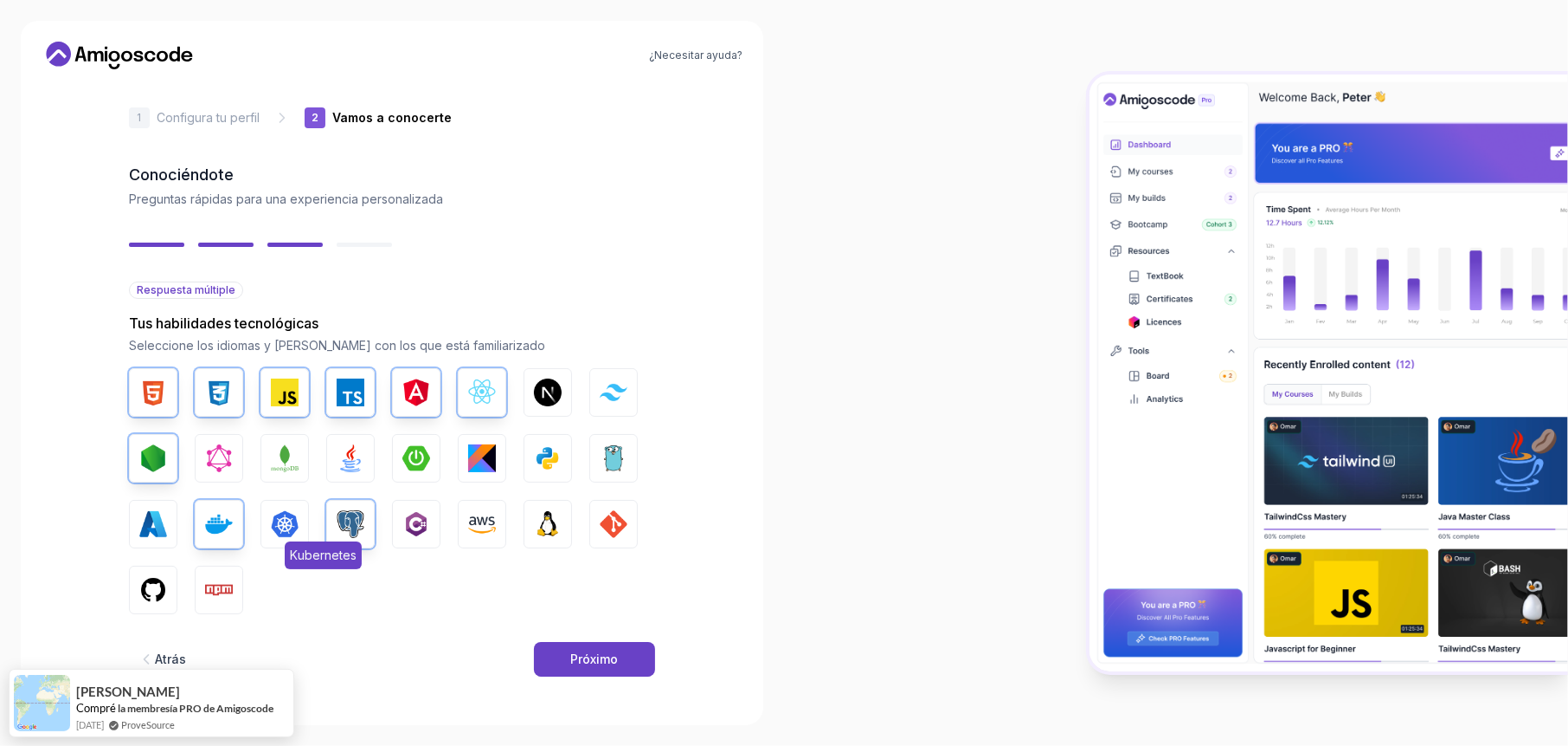
click at [287, 534] on img "button" at bounding box center [285, 524] width 27 height 27
click at [408, 524] on img "button" at bounding box center [416, 524] width 27 height 27
click at [490, 522] on img "button" at bounding box center [482, 524] width 27 height 27
click at [539, 529] on img "button" at bounding box center [548, 524] width 27 height 27
click at [550, 460] on img "button" at bounding box center [548, 458] width 27 height 27
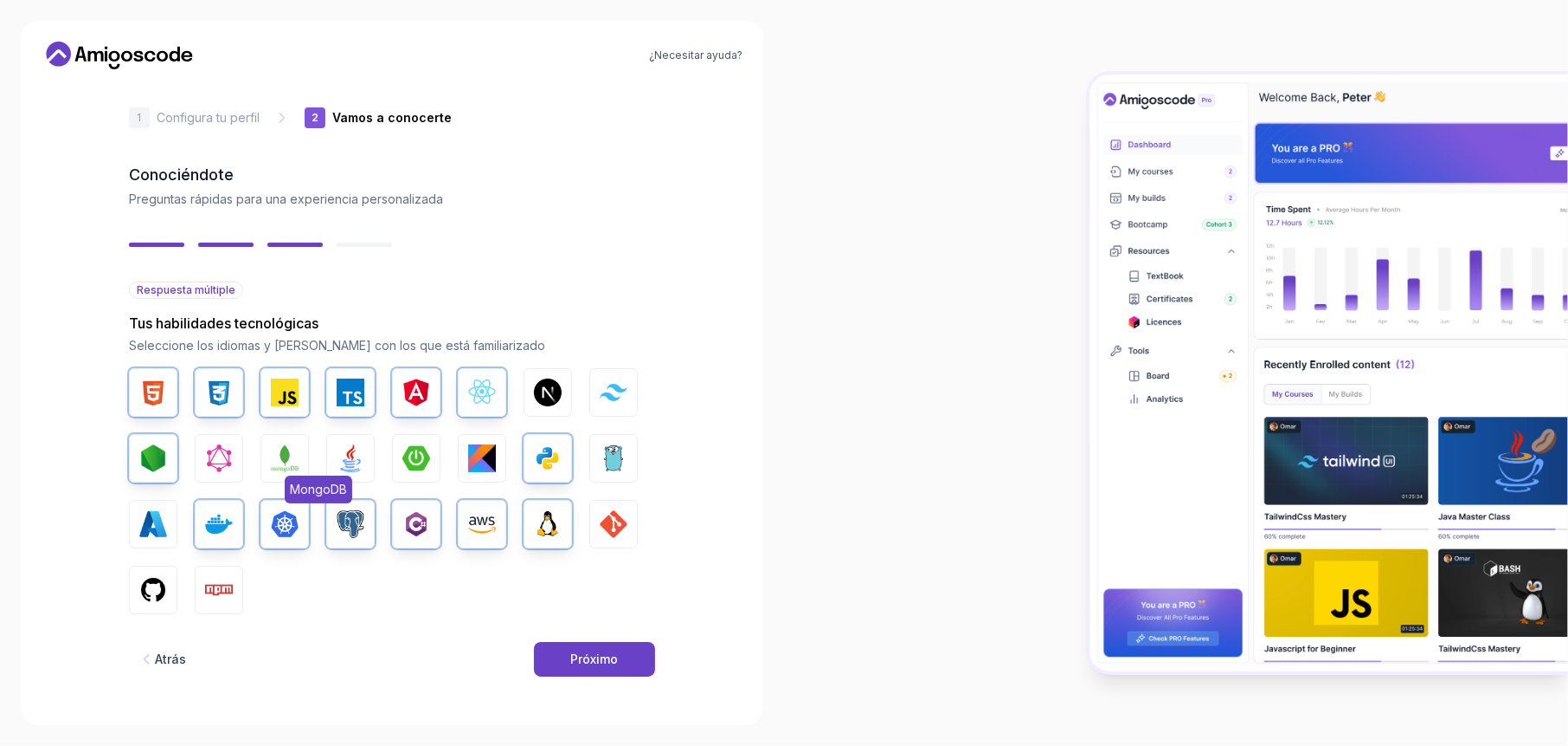
click at [290, 457] on img "button" at bounding box center [285, 458] width 27 height 27
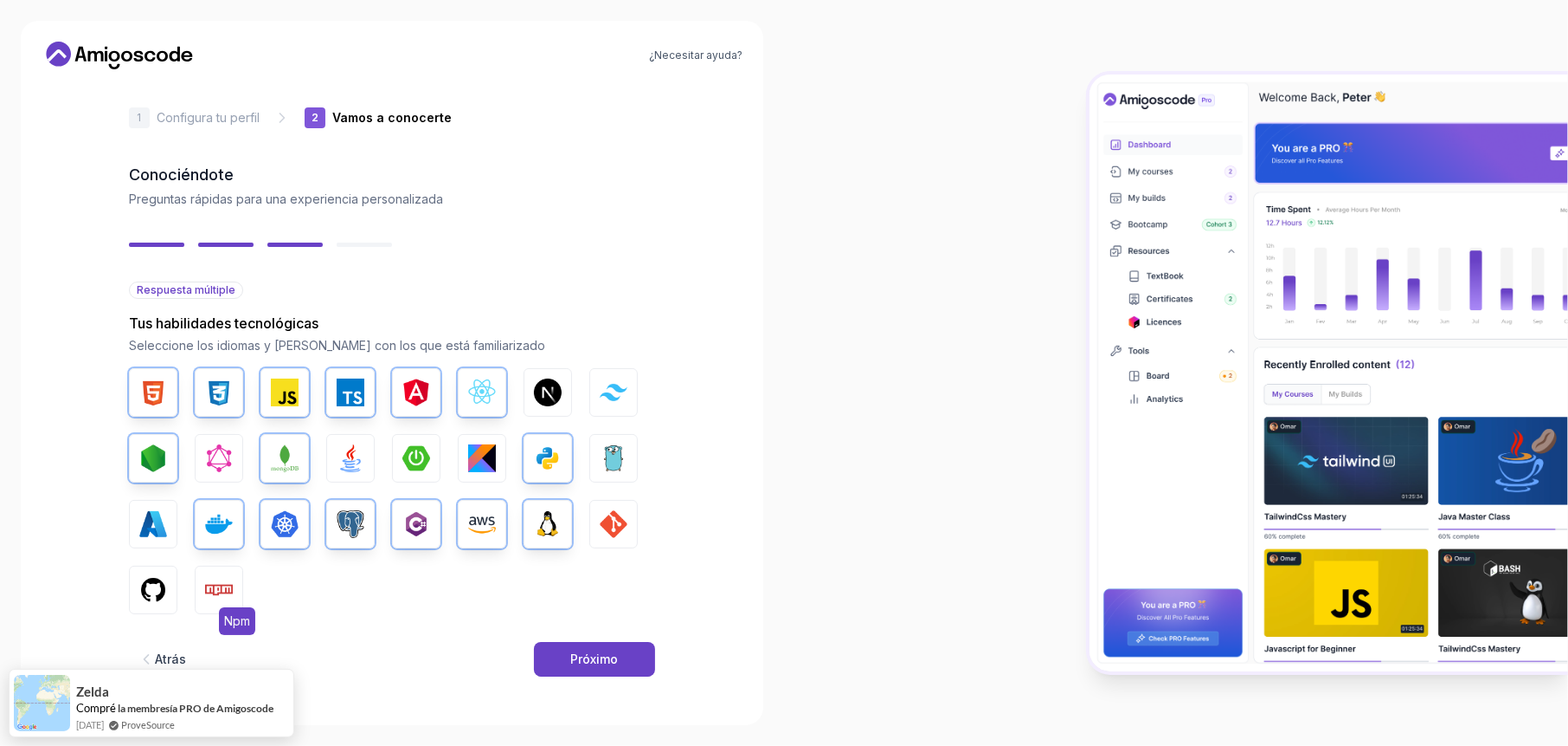
click at [218, 589] on img "button" at bounding box center [219, 589] width 27 height 27
click at [158, 587] on img "button" at bounding box center [153, 589] width 27 height 27
click at [557, 655] on button "Próximo" at bounding box center [595, 660] width 121 height 35
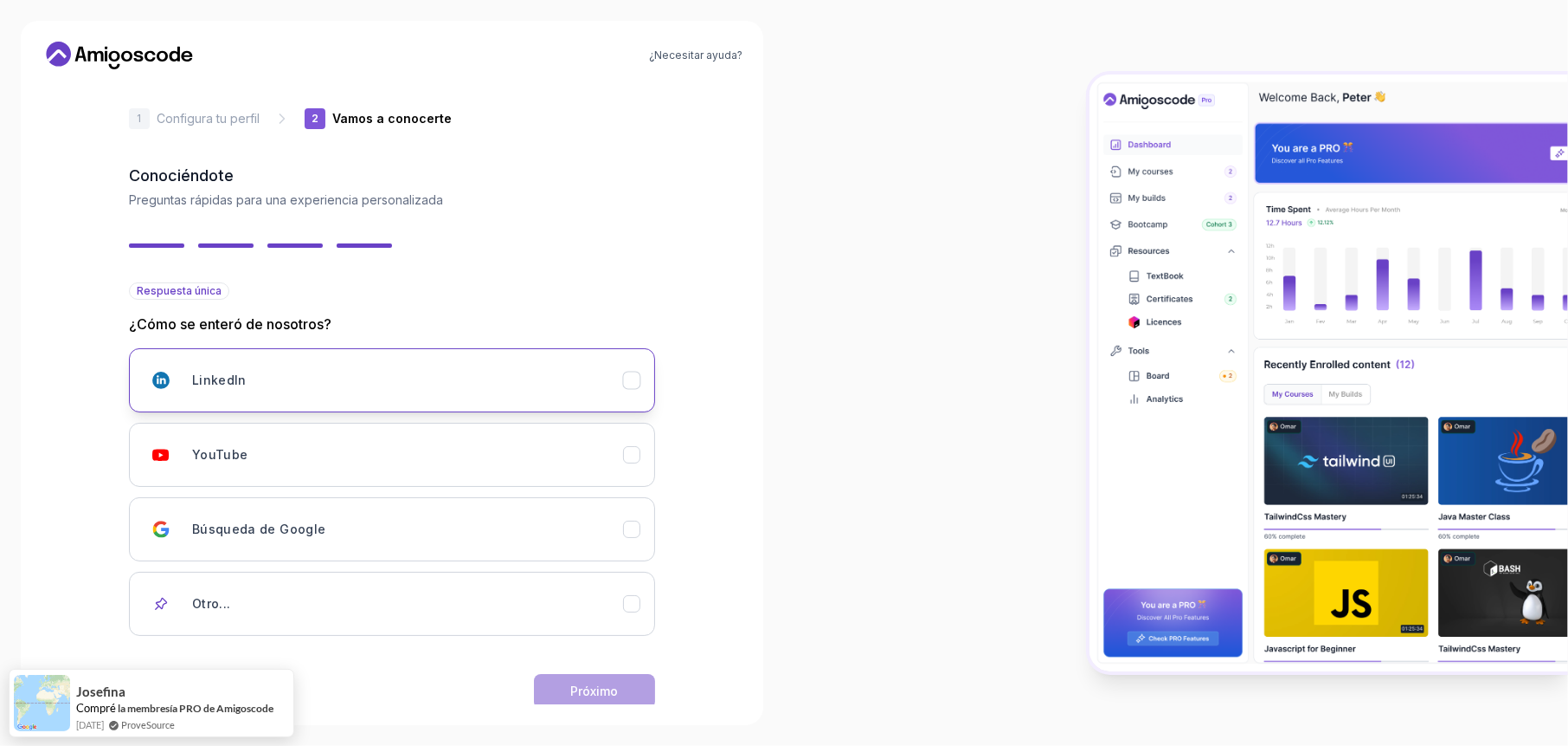
click at [389, 379] on div "LinkedIn" at bounding box center [407, 380] width 431 height 35
click at [548, 686] on button "Próximo" at bounding box center [595, 691] width 121 height 35
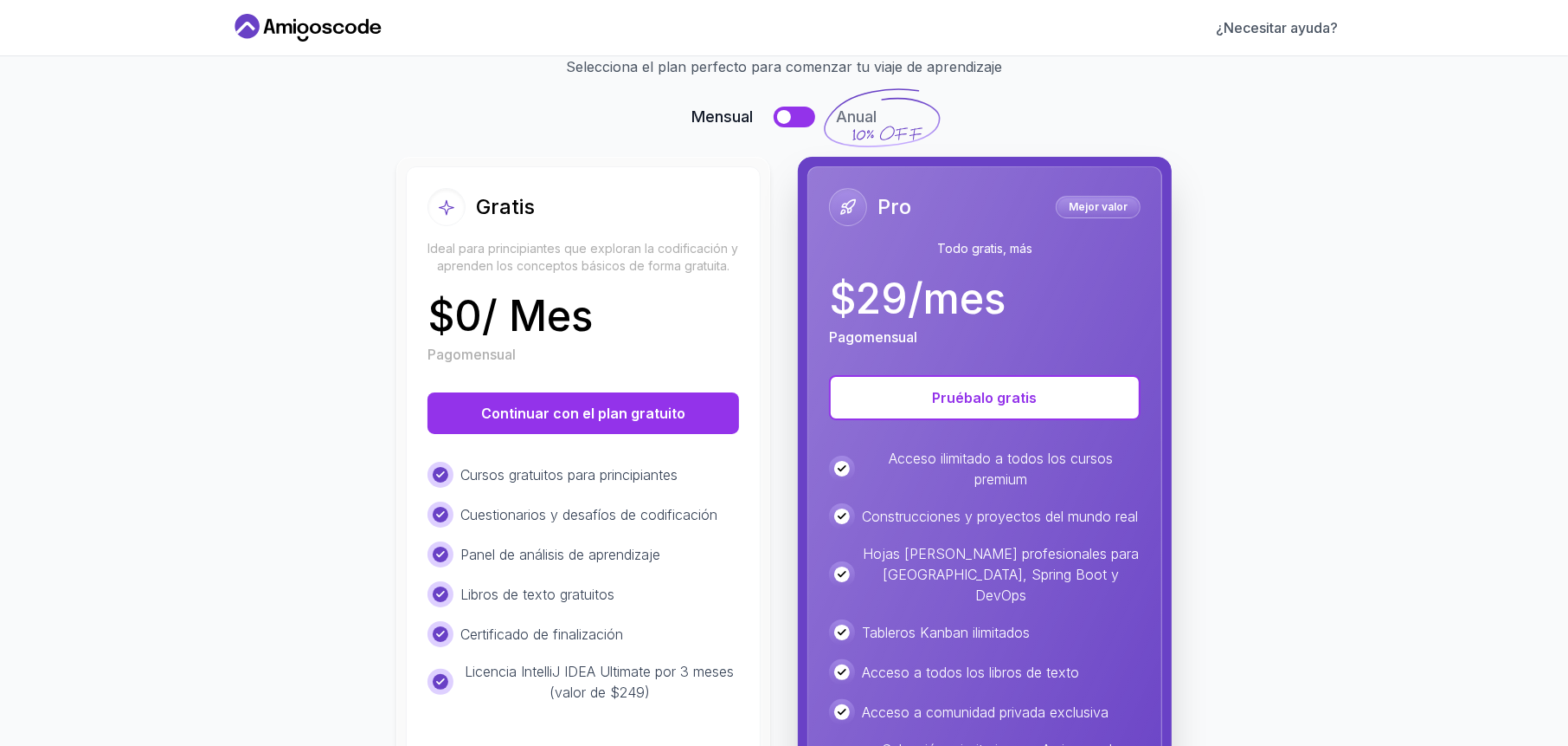
scroll to position [173, 0]
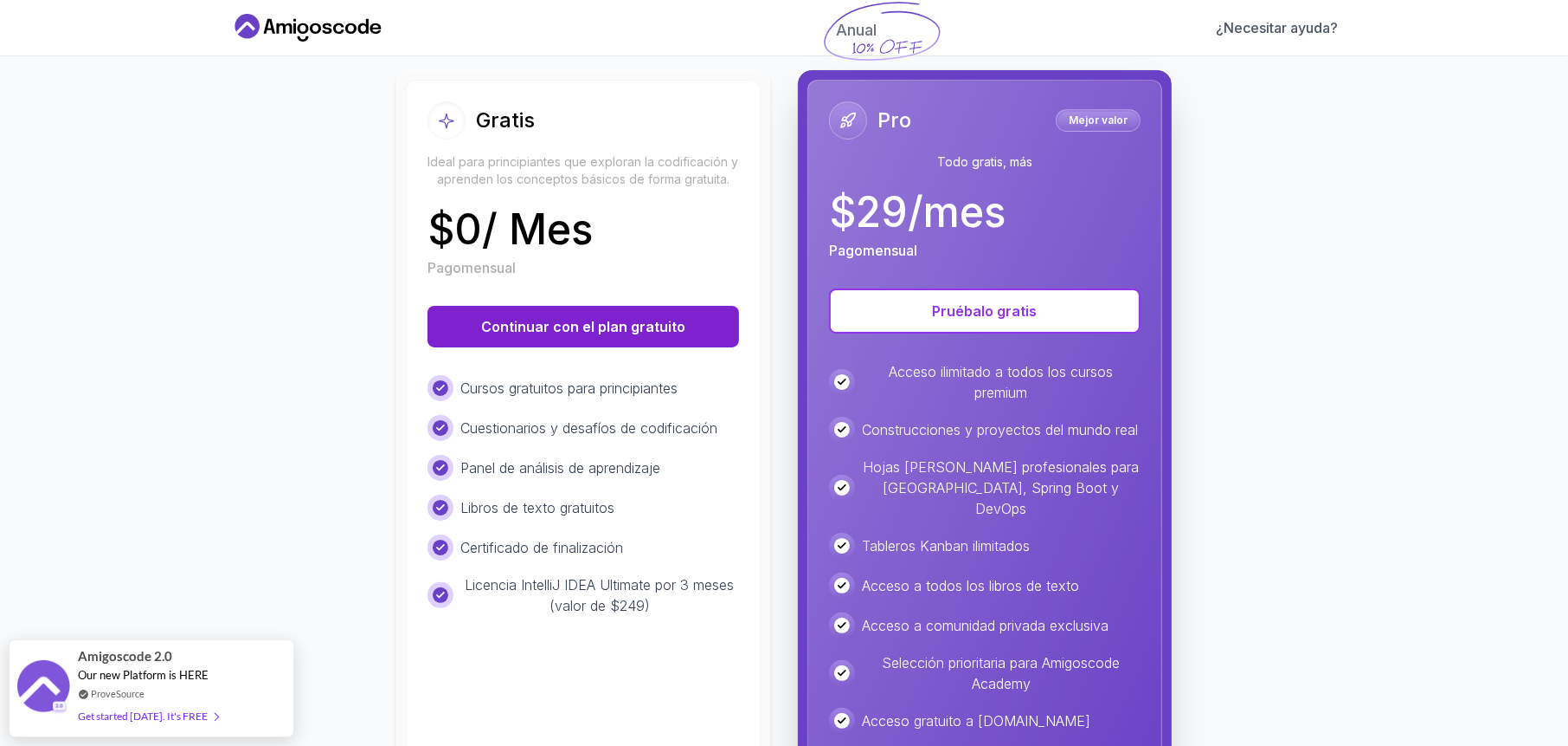
click at [603, 328] on font "Continuar con el plan gratuito" at bounding box center [583, 326] width 204 height 17
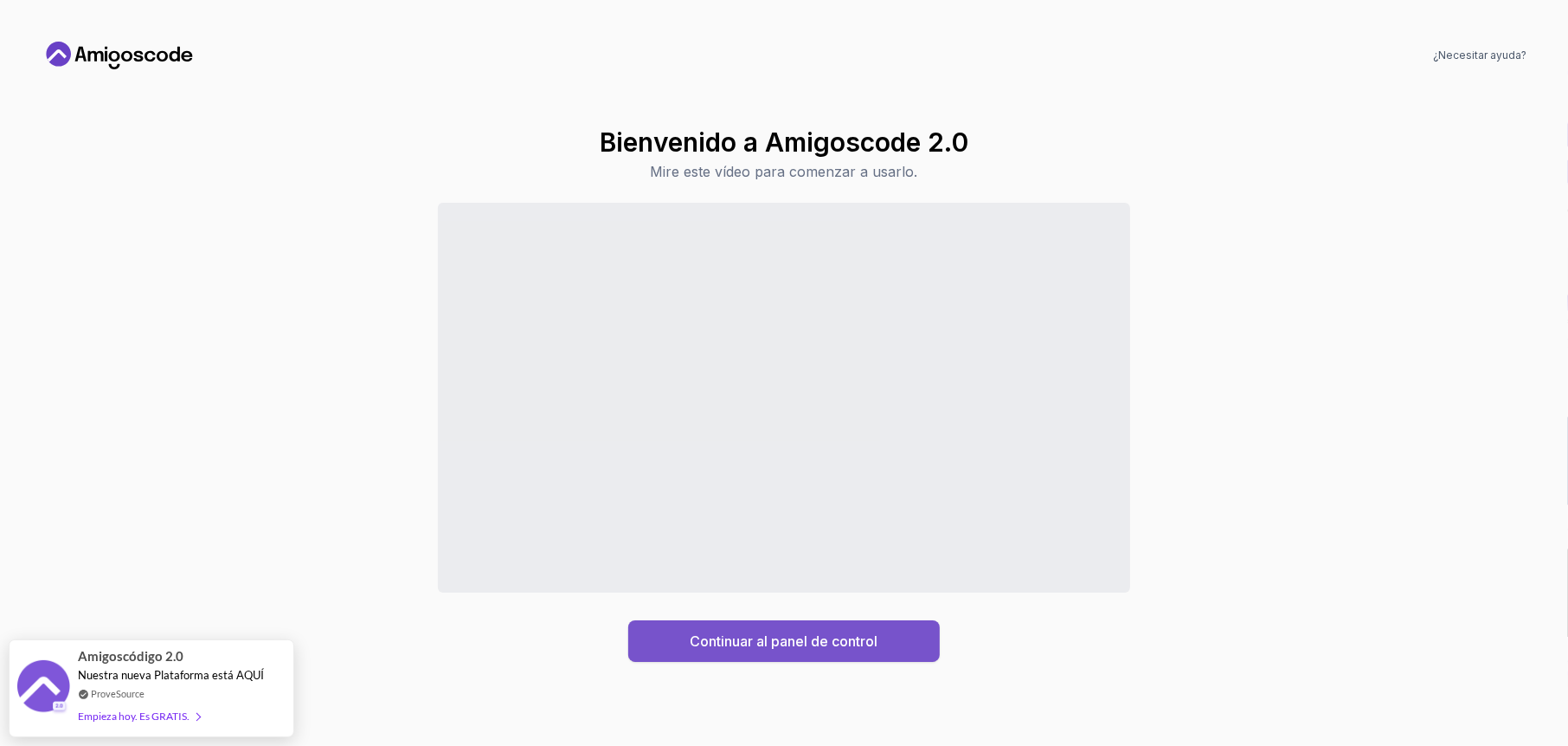
click at [704, 643] on font "Continuar al panel de control" at bounding box center [784, 641] width 188 height 17
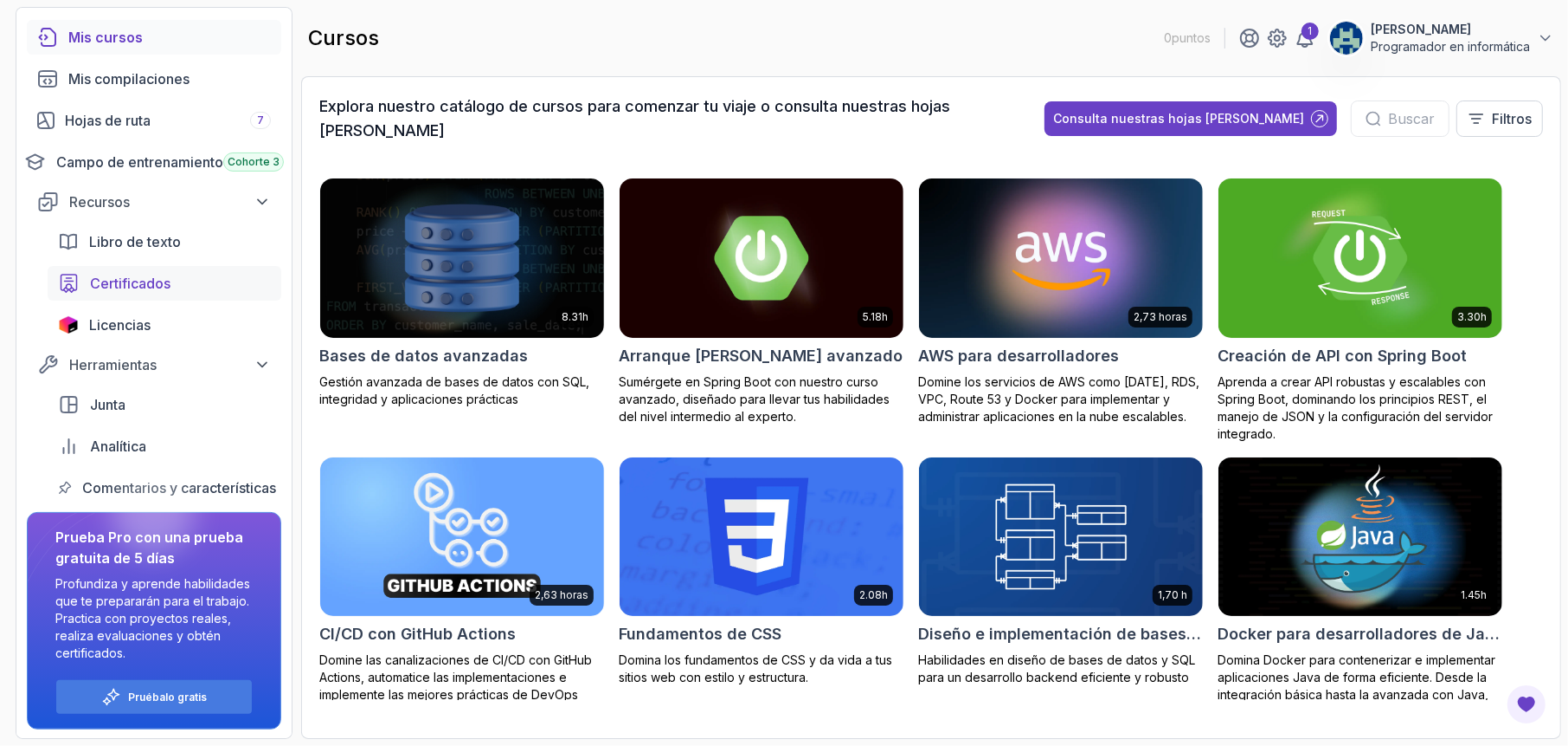
click at [185, 280] on div "Certificados" at bounding box center [180, 283] width 181 height 21
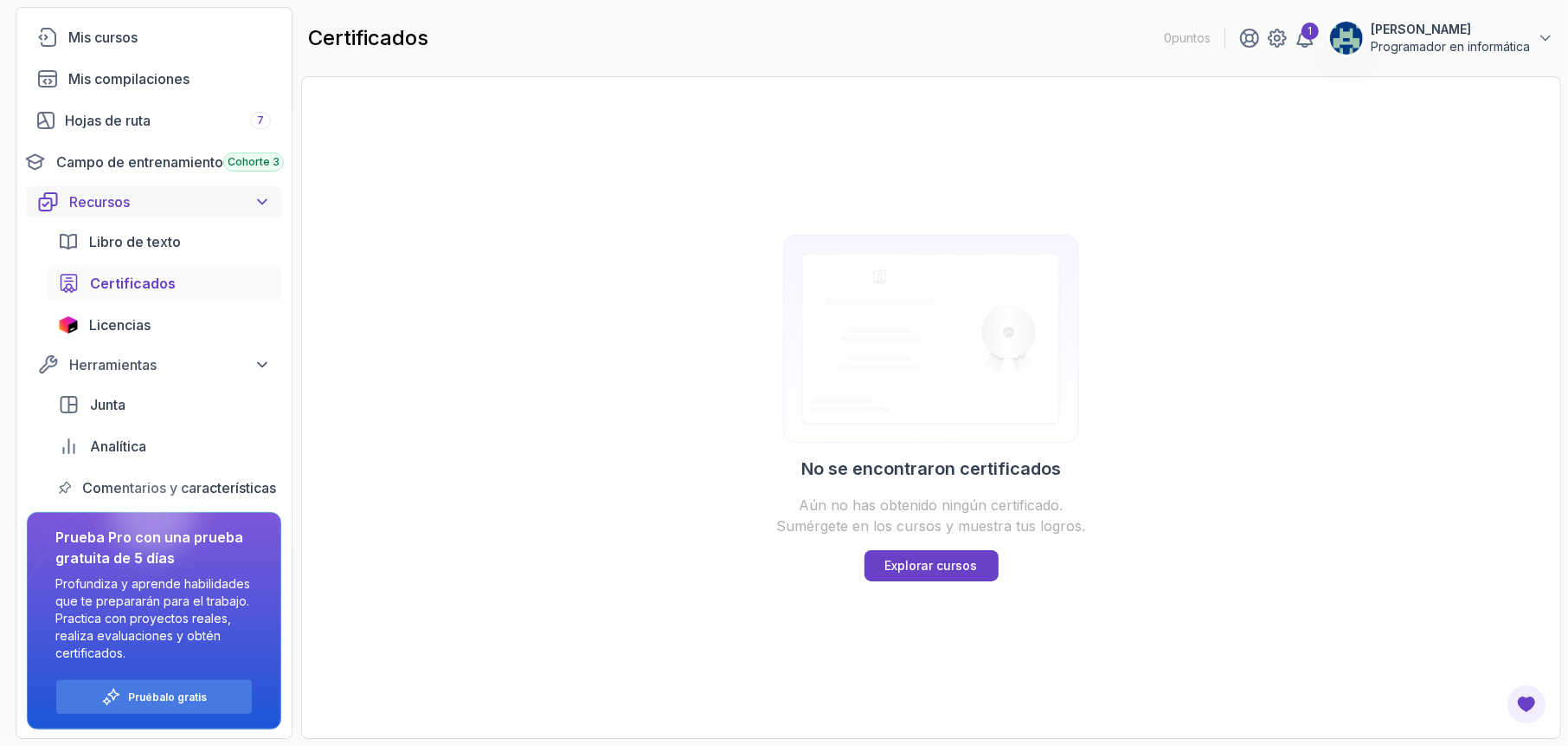
click at [260, 198] on icon at bounding box center [262, 201] width 17 height 17
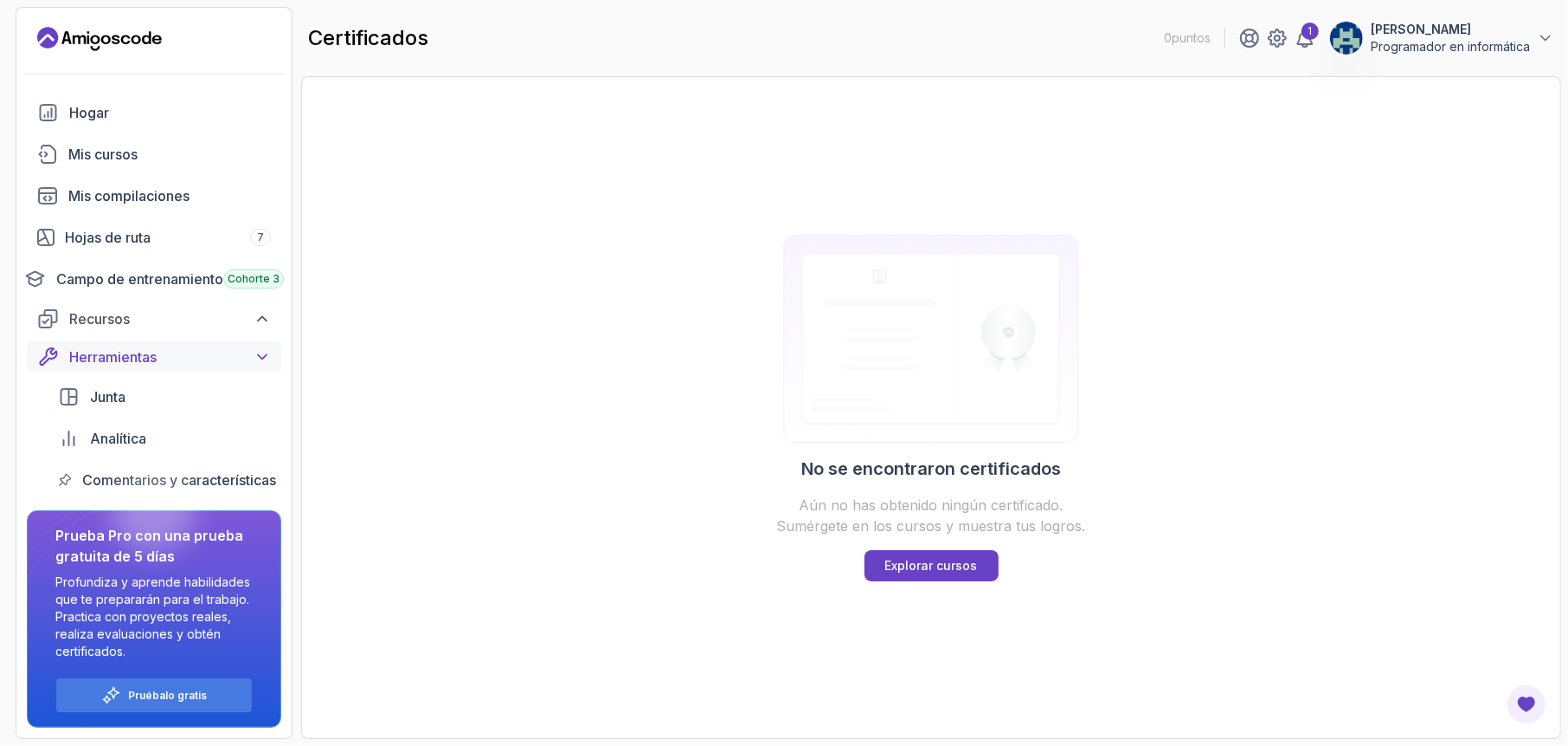
click at [260, 357] on icon at bounding box center [262, 356] width 17 height 17
click at [156, 157] on div "Mis cursos" at bounding box center [169, 154] width 202 height 21
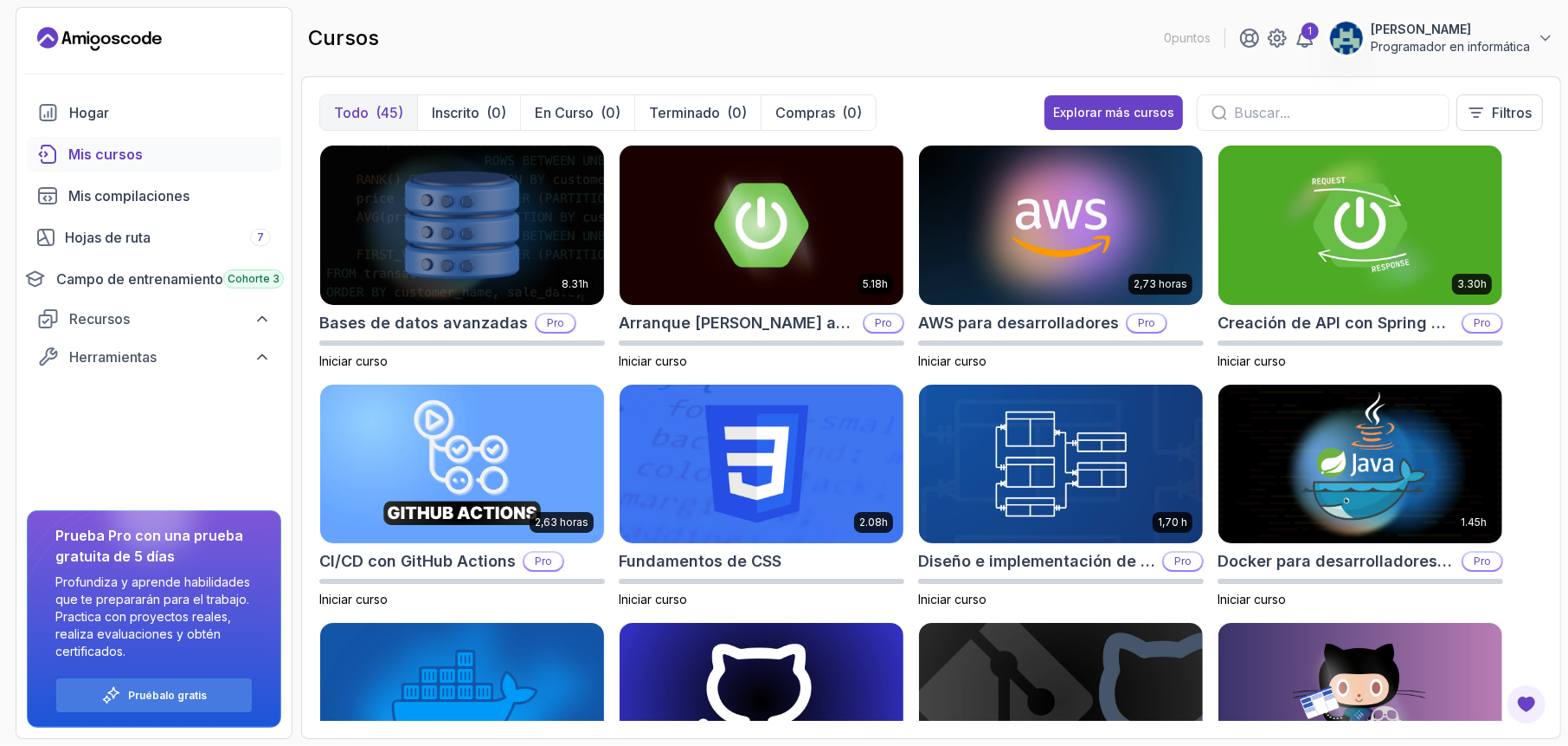
click at [360, 111] on font "Todo" at bounding box center [351, 113] width 35 height 17
click at [1314, 28] on div "1" at bounding box center [1310, 31] width 17 height 17
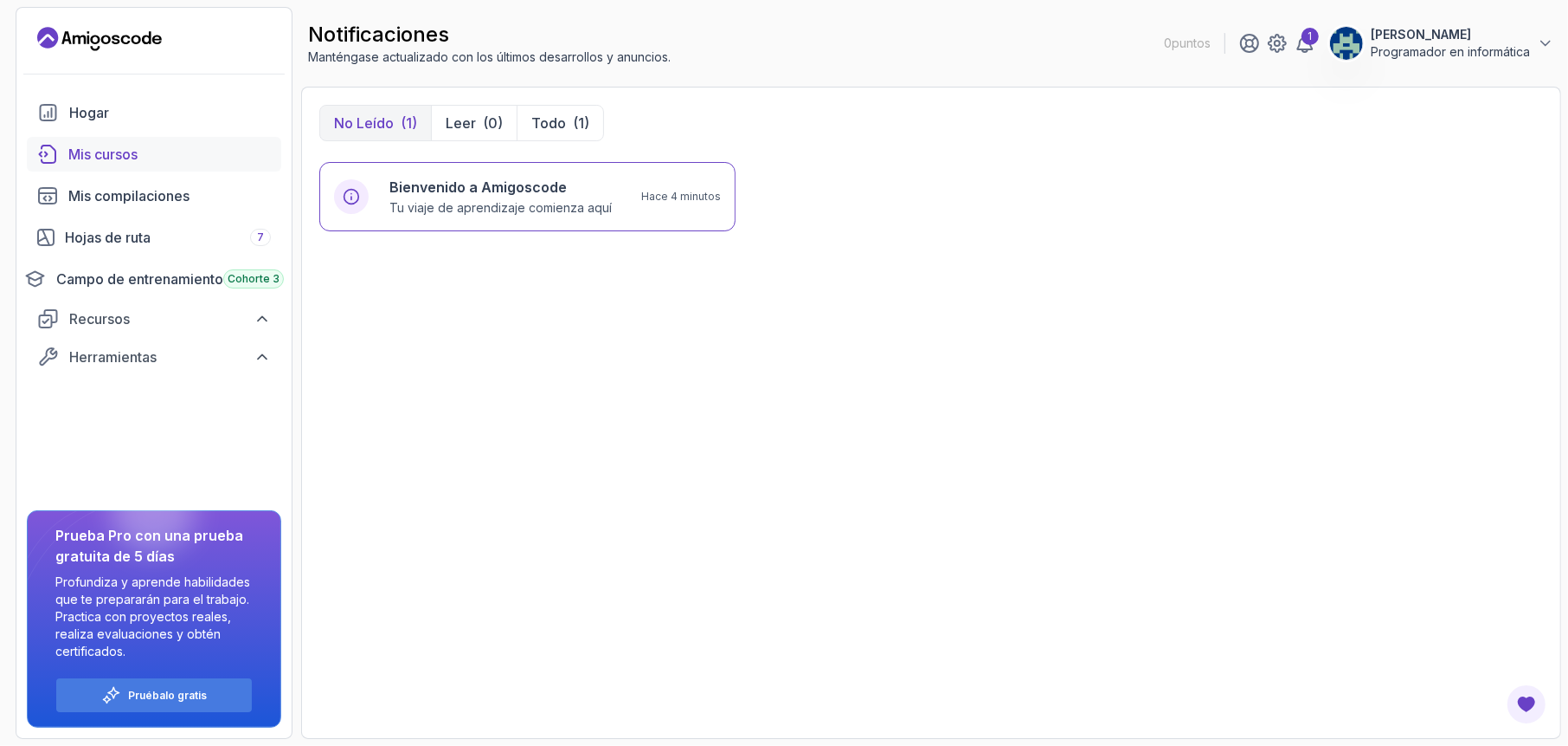
click at [145, 149] on div "Mis cursos" at bounding box center [169, 154] width 202 height 21
